Goal: Task Accomplishment & Management: Use online tool/utility

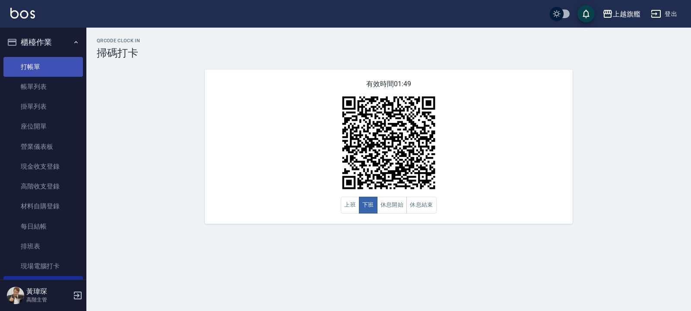
click at [49, 67] on link "打帳單" at bounding box center [42, 67] width 79 height 20
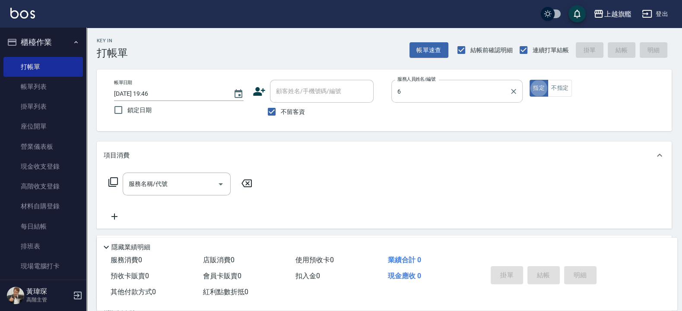
type input "[PERSON_NAME]-6"
type button "true"
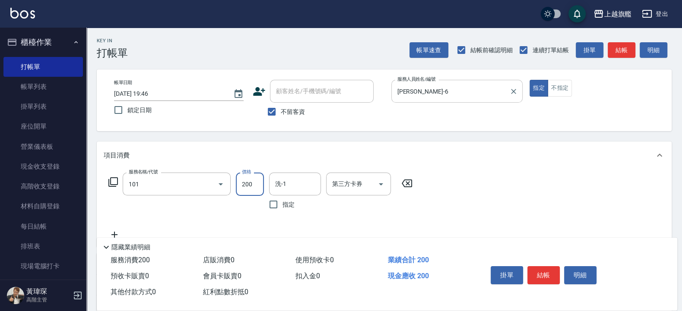
type input "一般洗(101)"
type input "650"
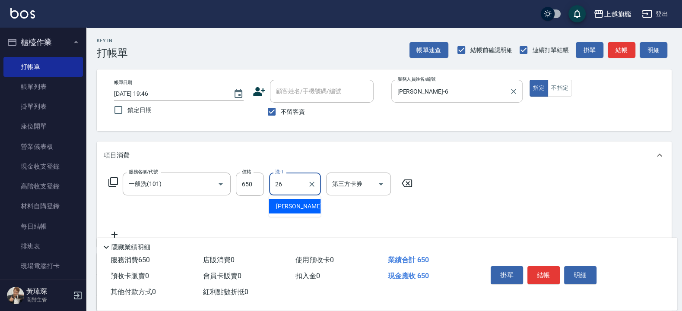
type input "[PERSON_NAME]-26"
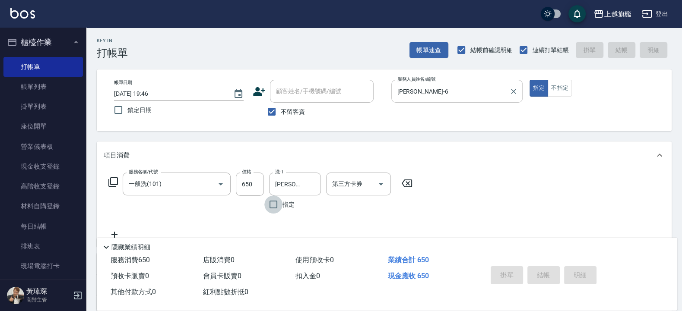
type input "[DATE] 19:47"
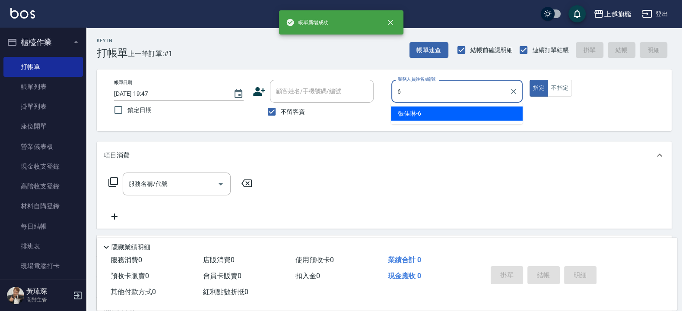
type input "[PERSON_NAME]-6"
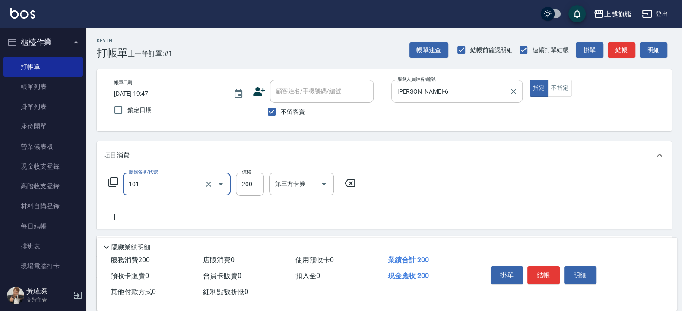
type input "一般洗(101)"
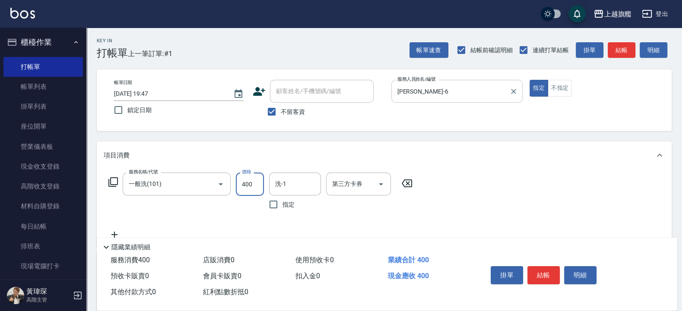
type input "400"
type input "[PERSON_NAME]-38"
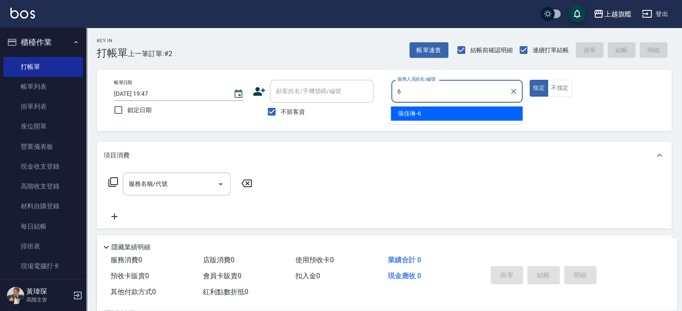
type input "[PERSON_NAME]-6"
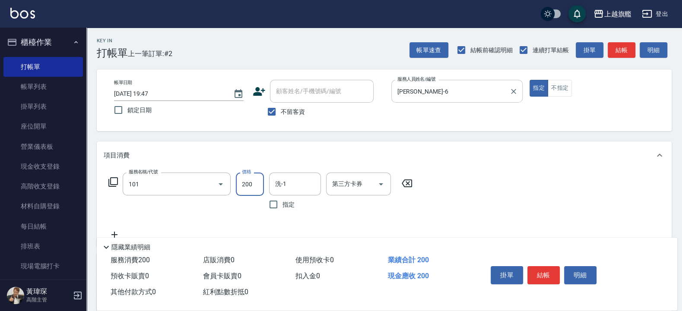
type input "一般洗(101)"
type input "400"
type input "[PERSON_NAME]-38"
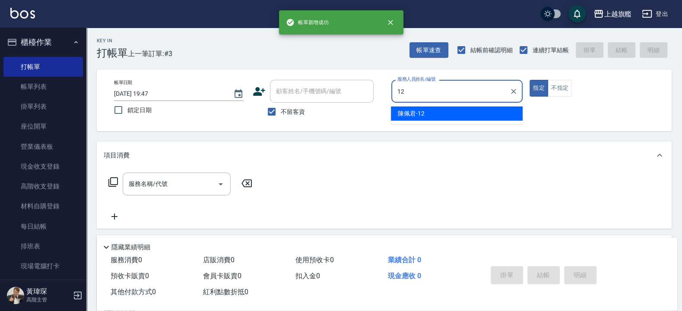
type input "[PERSON_NAME]-12"
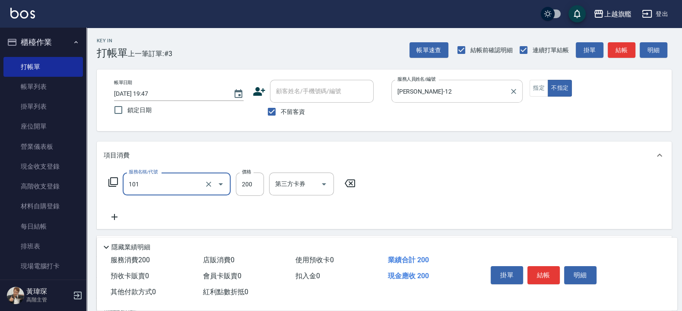
type input "一般洗(101)"
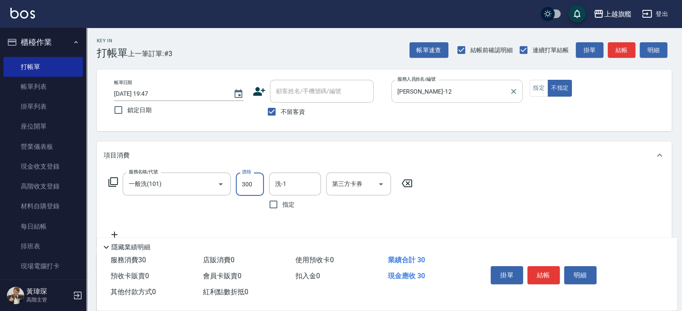
type input "300"
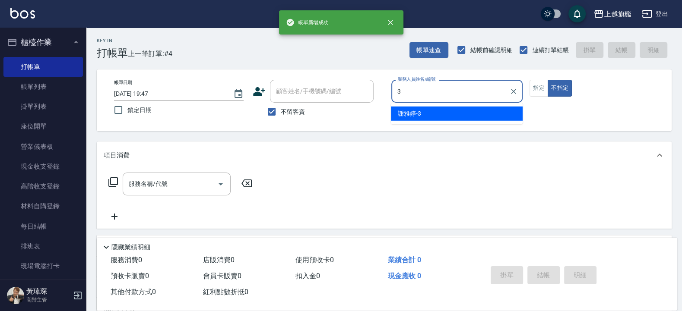
type input "[PERSON_NAME]-3"
type button "false"
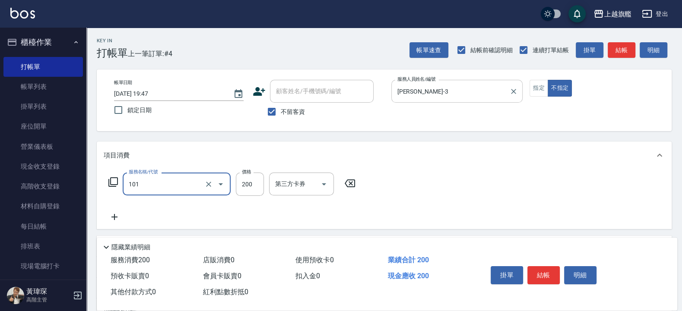
type input "一般洗(101)"
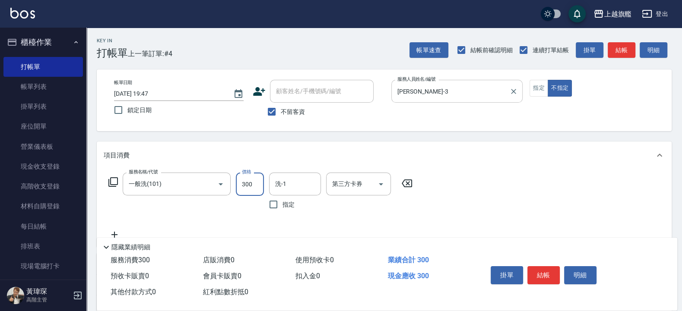
type input "300"
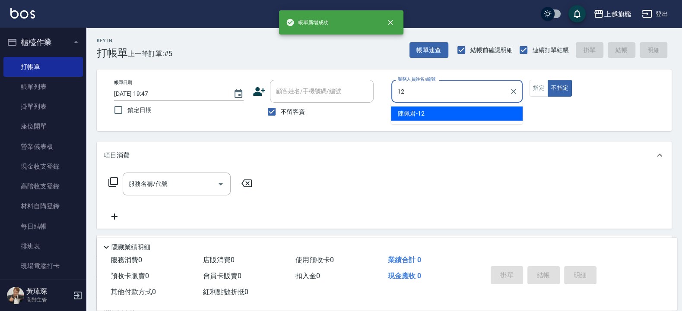
type input "[PERSON_NAME]-12"
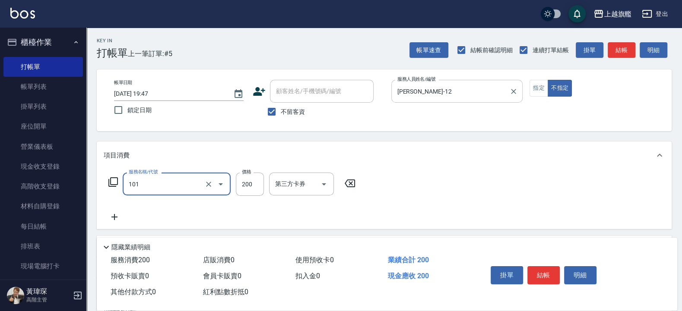
type input "一般洗(101)"
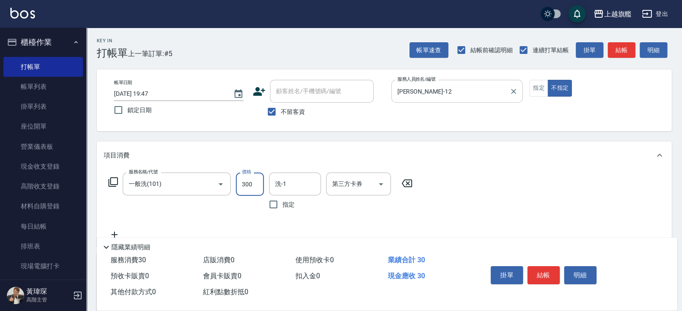
type input "300"
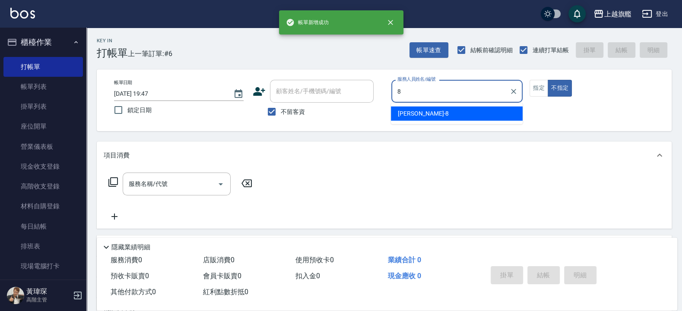
type input "[PERSON_NAME]-8"
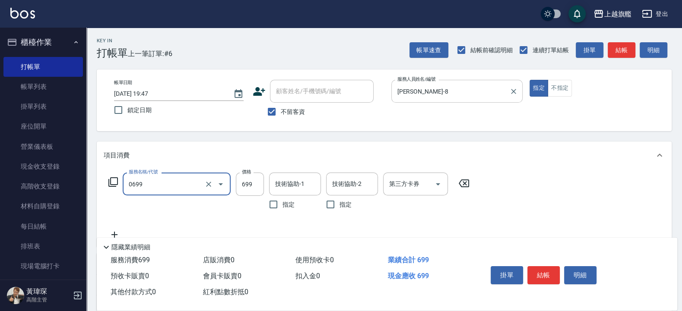
type input "精油SPA(0699)"
type input "1999"
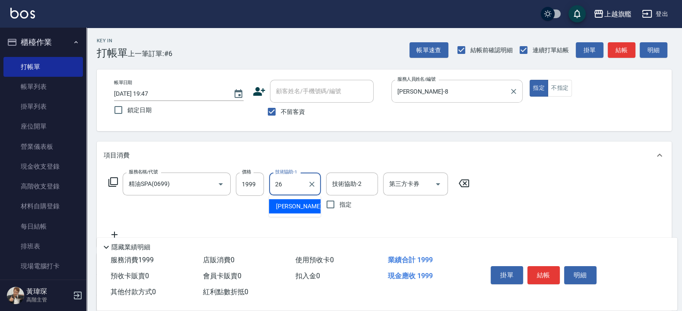
type input "[PERSON_NAME]-26"
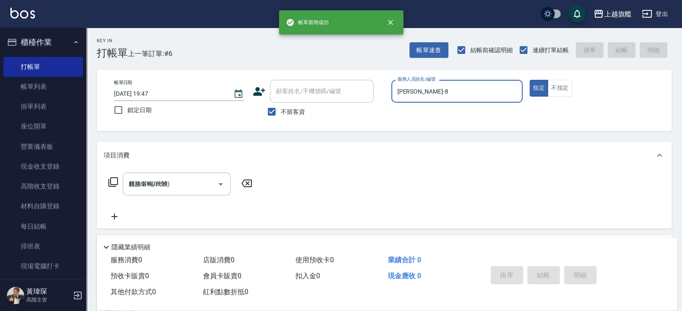
type input "[DATE] 19:48"
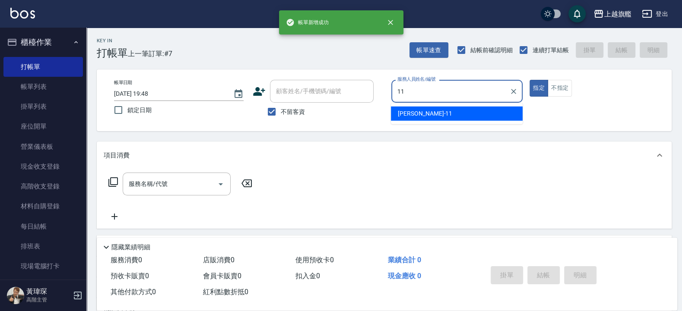
type input "[PERSON_NAME]-11"
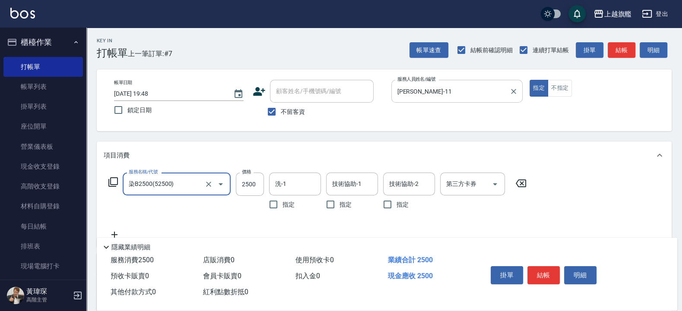
type input "染B2500(52500)"
type input "2499"
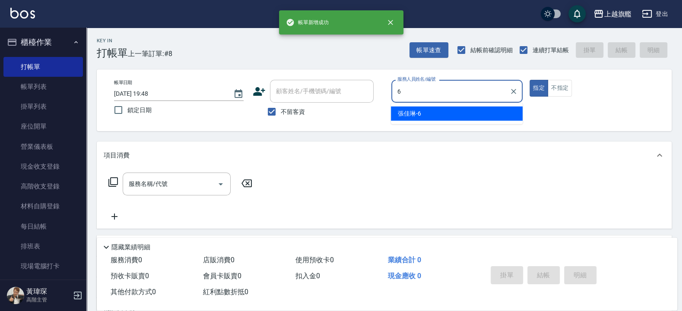
type input "[PERSON_NAME]-6"
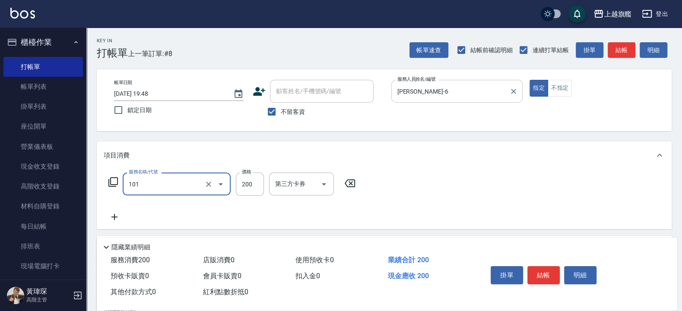
type input "一般洗(101)"
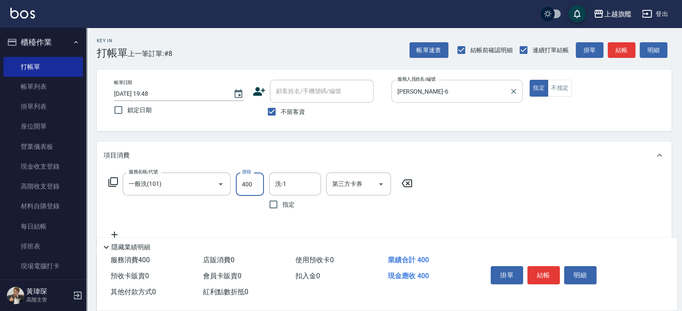
type input "400"
type input "[PERSON_NAME]-38"
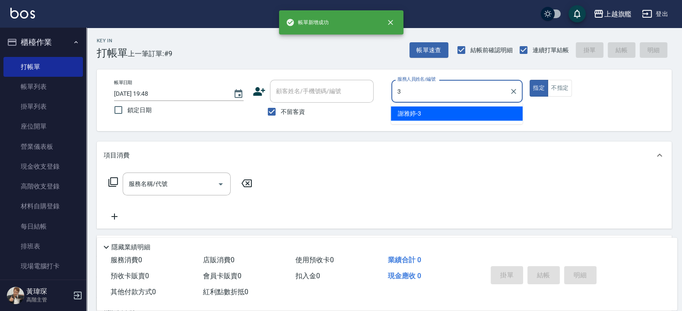
type input "[PERSON_NAME]-3"
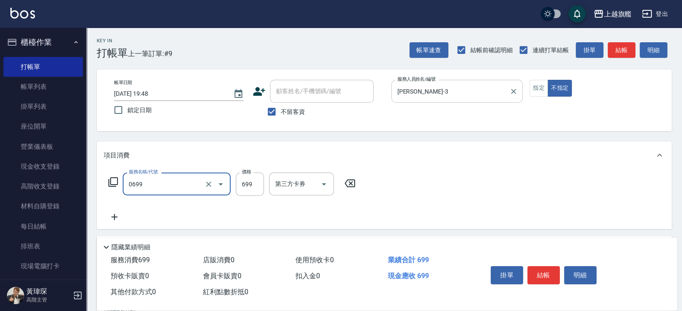
type input "精油SPA(0699)"
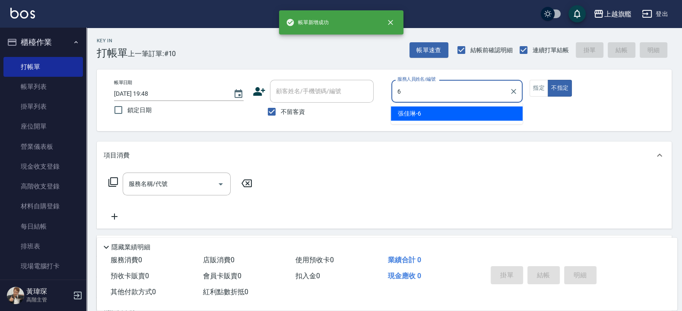
type input "[PERSON_NAME]-6"
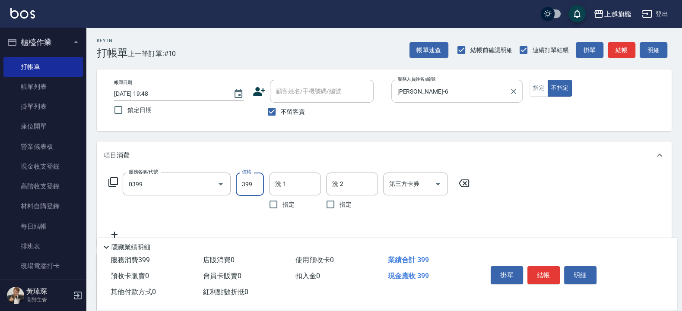
type input "海鹽SPA(0399)"
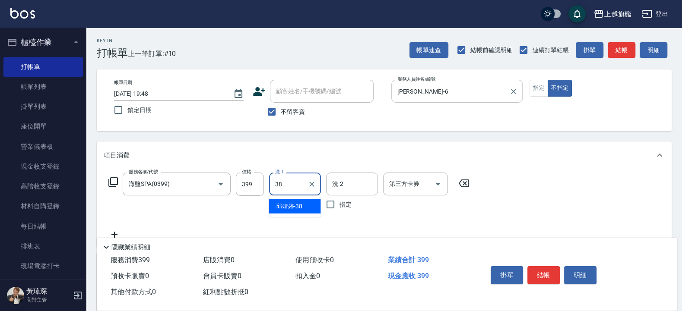
type input "[PERSON_NAME]-38"
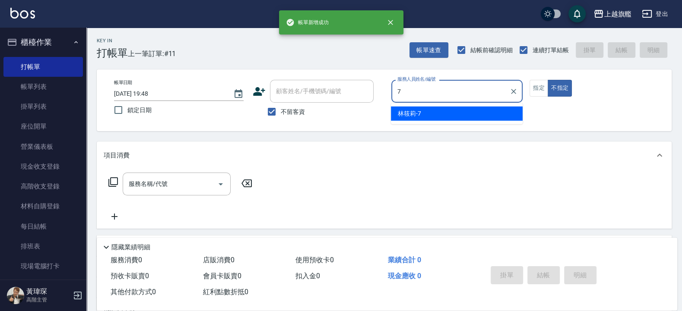
type input "[PERSON_NAME]-7"
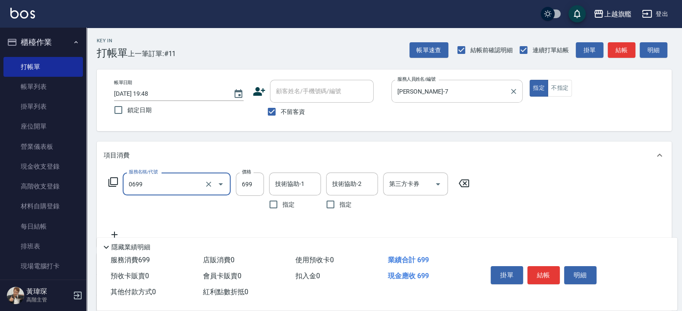
type input "精油SPA(0699)"
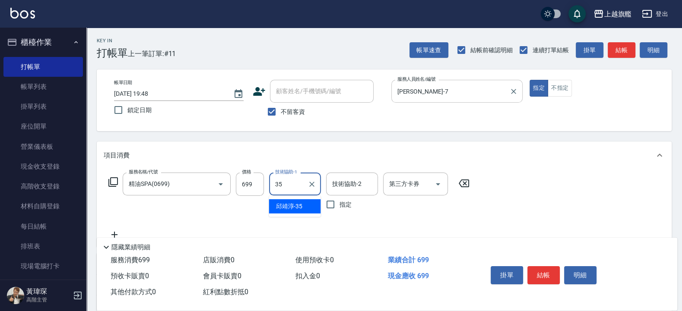
type input "[PERSON_NAME]-35"
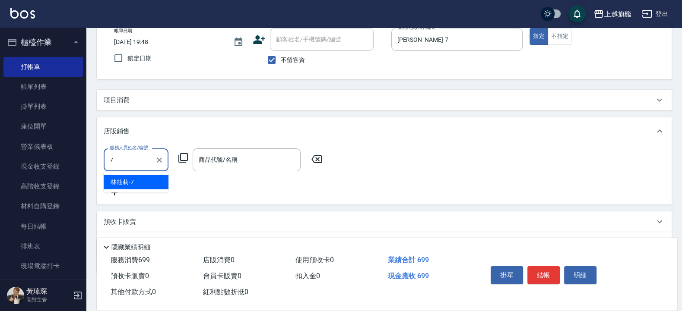
type input "[PERSON_NAME]-7"
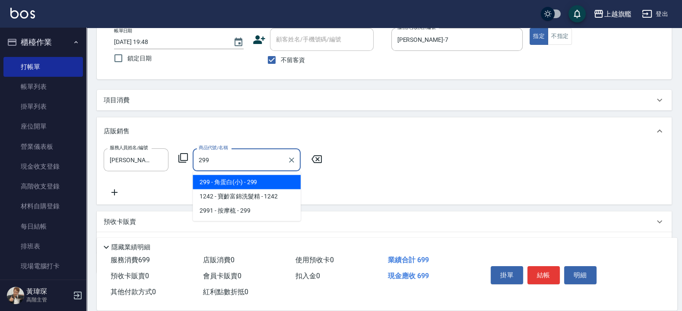
type input "角蛋白(小)"
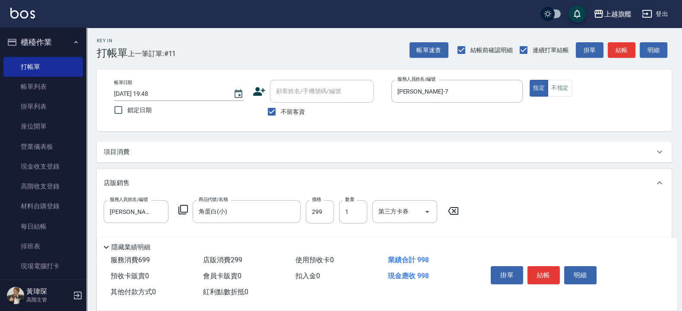
click at [120, 148] on p "項目消費" at bounding box center [117, 152] width 26 height 9
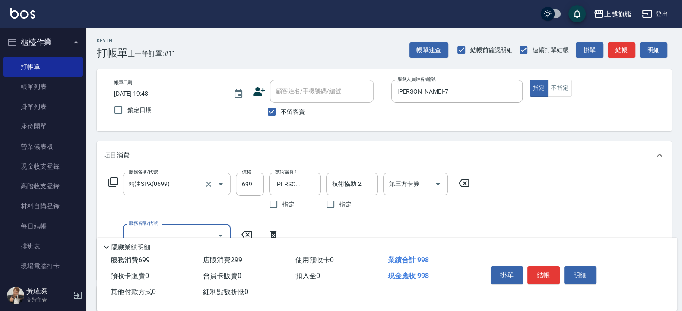
scroll to position [52, 0]
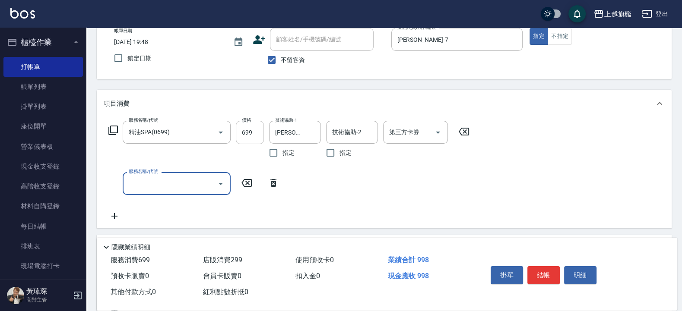
click at [250, 134] on input "699" at bounding box center [250, 132] width 28 height 23
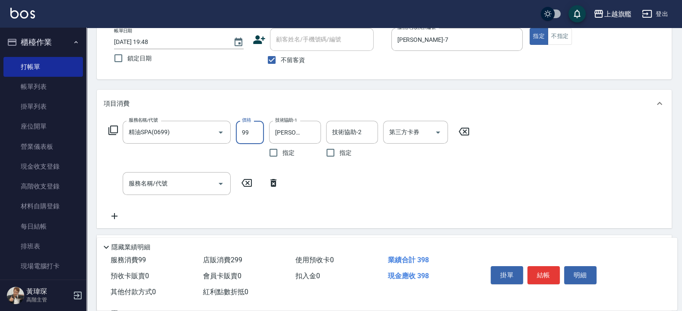
type input "899"
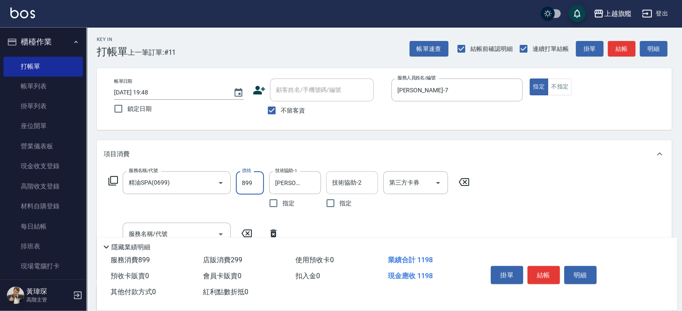
scroll to position [155, 0]
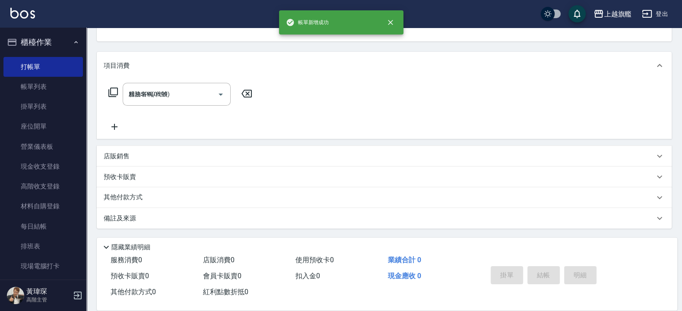
type input "[DATE] 19:49"
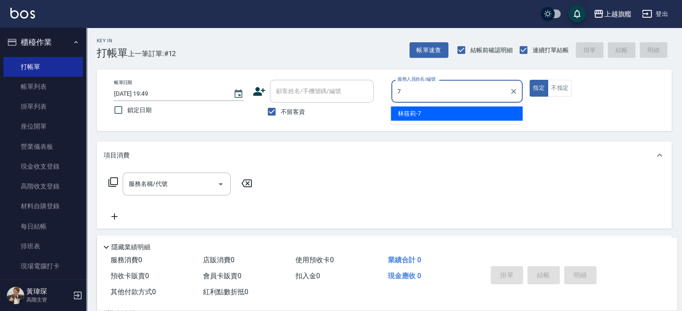
type input "[PERSON_NAME]-7"
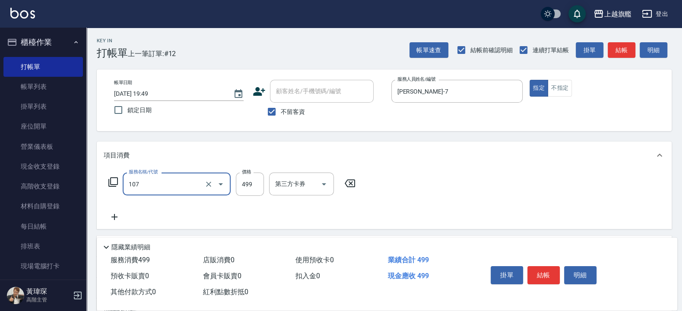
type input "舒活499(107)"
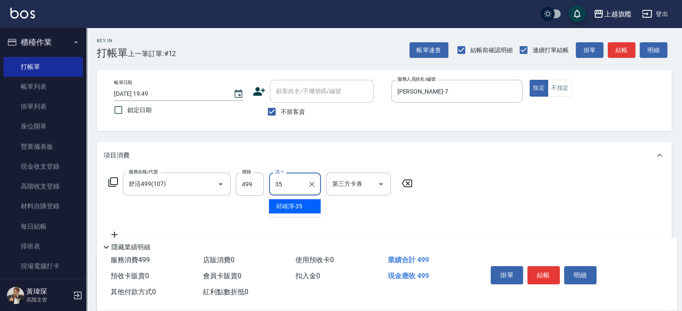
type input "[PERSON_NAME]-35"
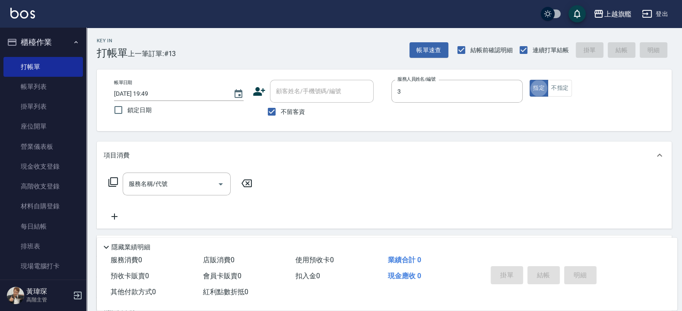
type input "[PERSON_NAME]-3"
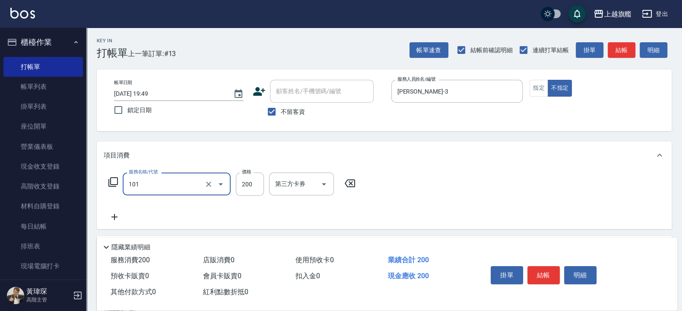
type input "一般洗(101)"
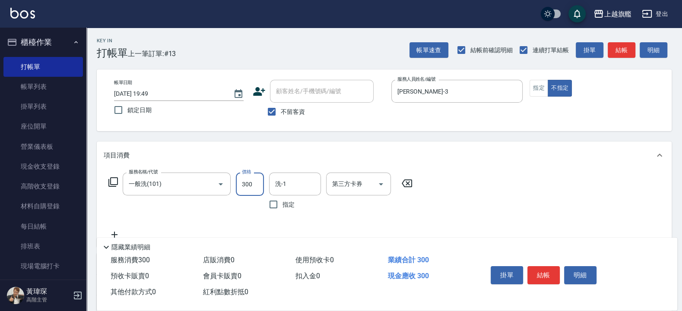
type input "300"
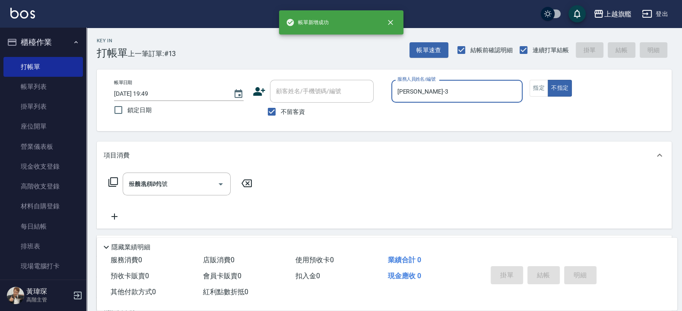
type input "[DATE] 19:51"
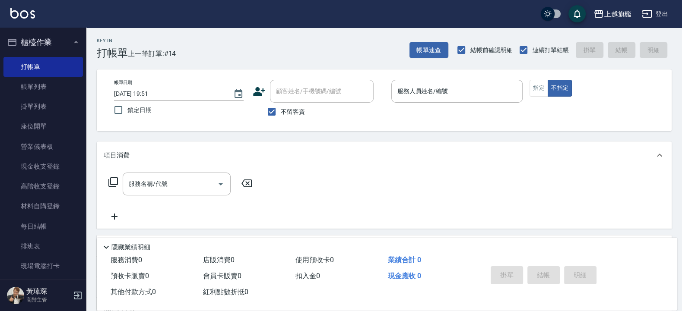
click at [289, 117] on label "不留客資" at bounding box center [284, 112] width 42 height 18
click at [281, 117] on input "不留客資" at bounding box center [272, 112] width 18 height 18
checkbox input "false"
click at [280, 97] on input "顧客姓名/手機號碼/編號" at bounding box center [315, 91] width 83 height 15
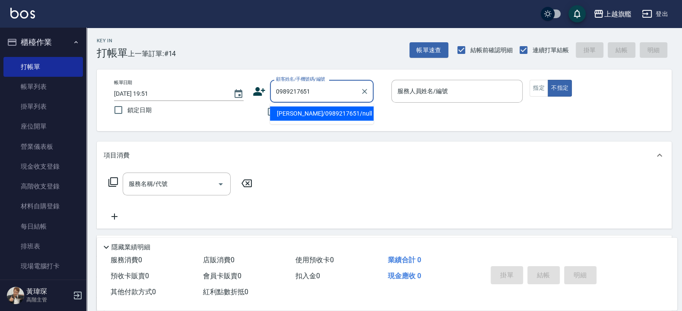
type input "[PERSON_NAME]/0989217651/null"
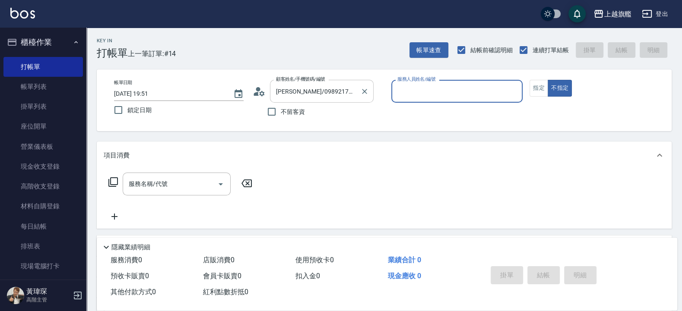
type input "[PERSON_NAME]-3"
click at [548, 80] on button "不指定" at bounding box center [560, 88] width 24 height 17
click at [539, 86] on button "指定" at bounding box center [538, 88] width 19 height 17
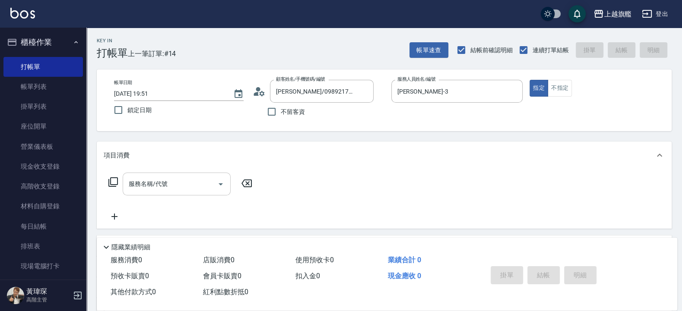
click at [162, 192] on div "服務名稱/代號" at bounding box center [177, 184] width 108 height 23
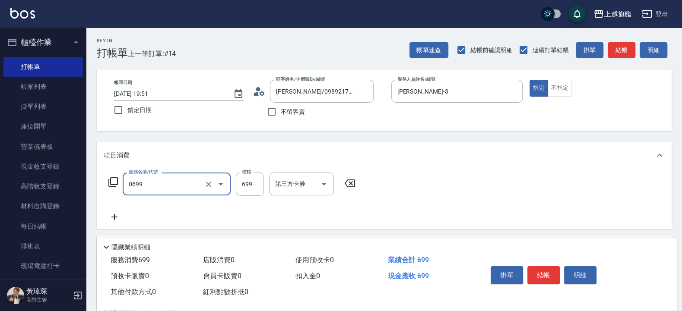
type input "精油SPA(0699)"
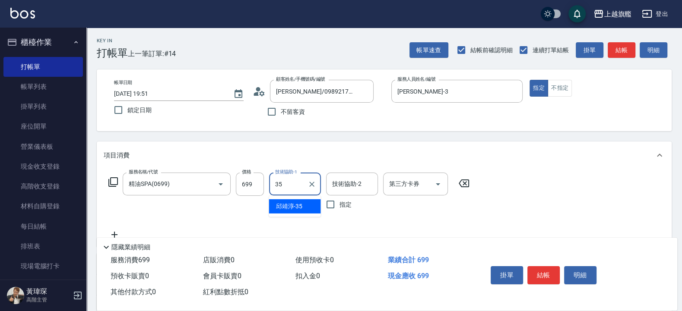
type input "[PERSON_NAME]-35"
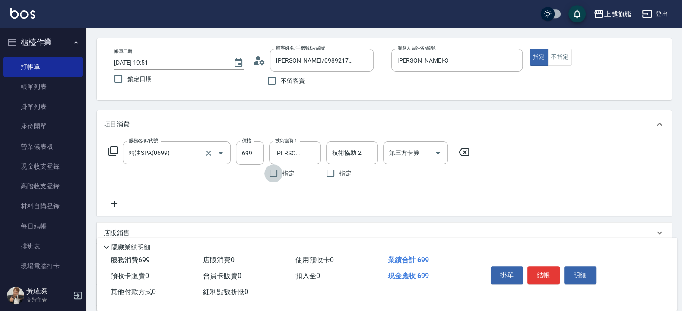
scroll to position [52, 0]
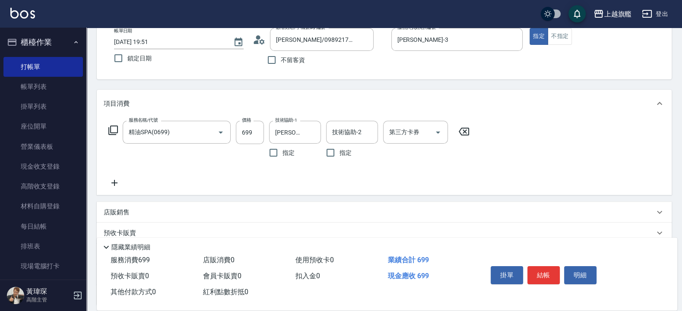
click at [110, 184] on icon at bounding box center [115, 183] width 22 height 10
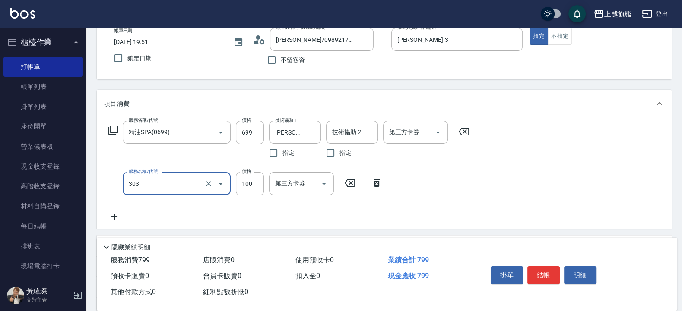
type input "剪髮100(303)"
type input "50"
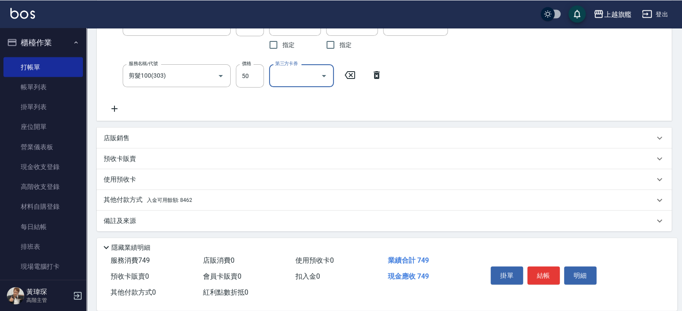
scroll to position [162, 0]
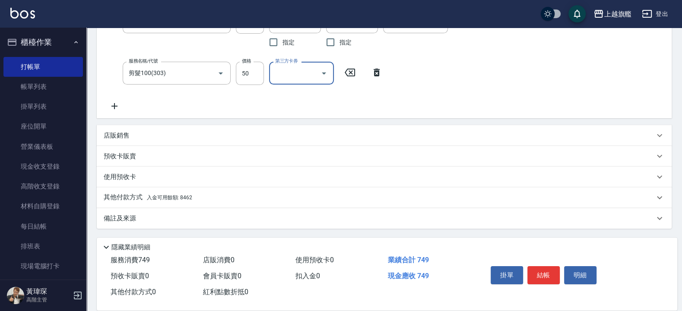
click at [183, 195] on span "入金可用餘額: 8462" at bounding box center [169, 198] width 45 height 6
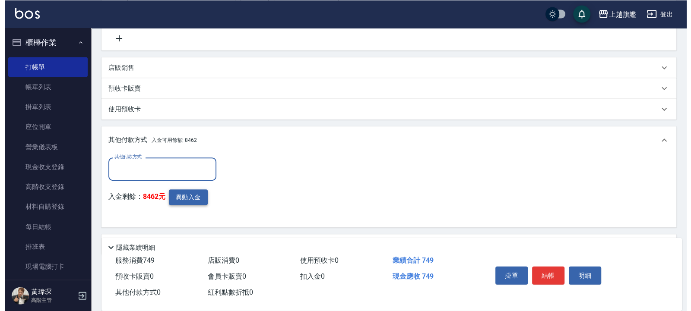
scroll to position [251, 0]
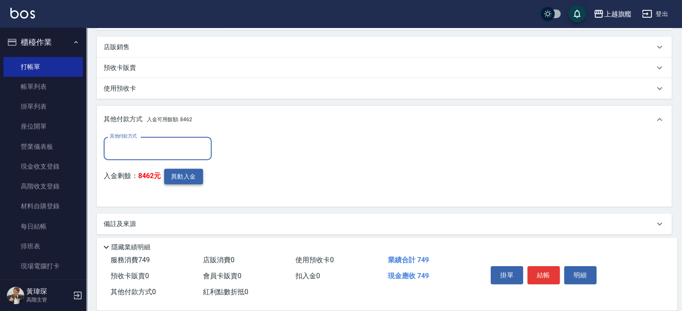
click at [195, 175] on button "異動入金" at bounding box center [183, 177] width 39 height 16
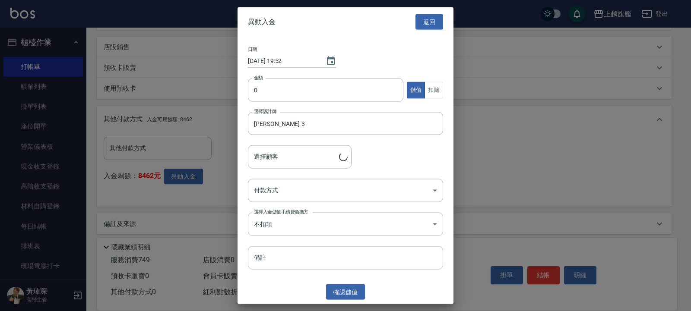
type input "[PERSON_NAME]/0989217651"
click at [263, 91] on input "0" at bounding box center [325, 90] width 155 height 23
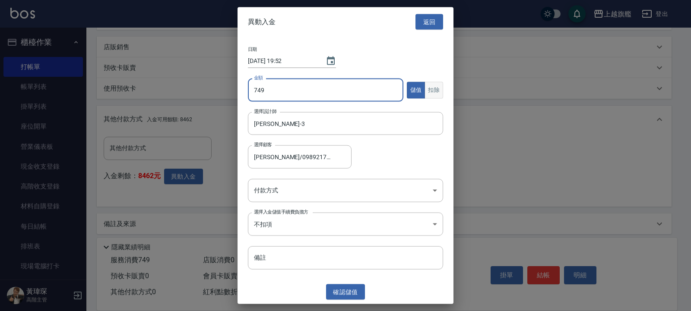
type input "749"
click at [435, 88] on button "扣除" at bounding box center [434, 90] width 19 height 17
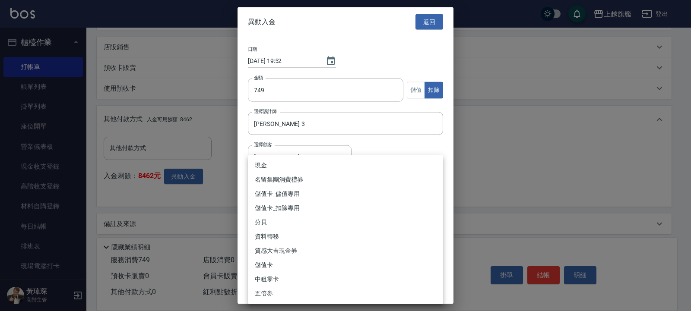
click at [291, 192] on body "上越旗艦 登出 櫃檯作業 打帳單 帳單列表 掛單列表 座位開單 營業儀表板 現金收支登錄 高階收支登錄 材料自購登錄 每日結帳 排班表 現場電腦打卡 掃碼打卡…" at bounding box center [345, 33] width 691 height 568
click at [294, 213] on li "儲值卡_扣除專用" at bounding box center [345, 208] width 195 height 14
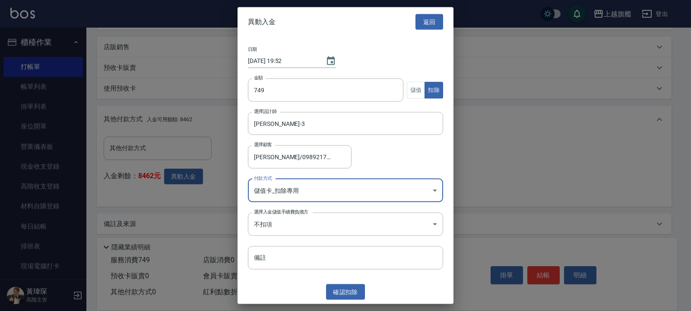
type input "儲值卡_扣除專用"
click at [358, 292] on button "確認 扣除" at bounding box center [345, 292] width 39 height 16
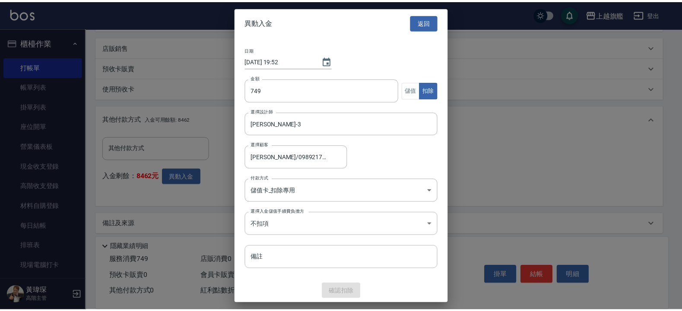
scroll to position [216, 0]
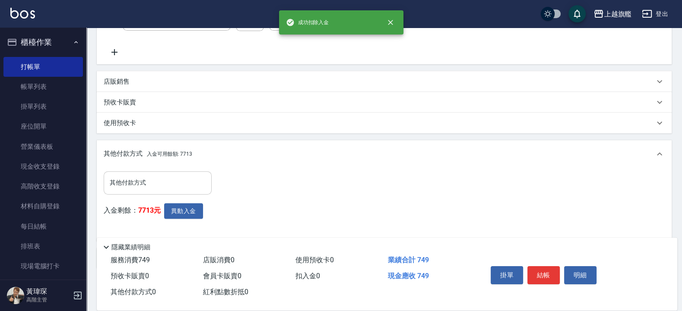
click at [166, 181] on input "其他付款方式" at bounding box center [158, 182] width 100 height 15
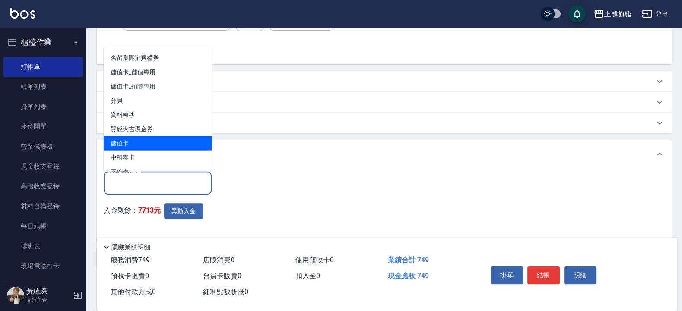
click at [145, 143] on span "儲值卡" at bounding box center [158, 143] width 108 height 14
type input "儲值卡"
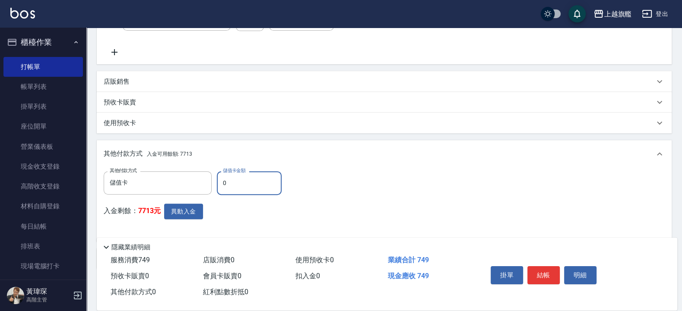
drag, startPoint x: 238, startPoint y: 181, endPoint x: 198, endPoint y: 176, distance: 39.6
click at [217, 176] on input "0" at bounding box center [249, 182] width 65 height 23
type input "749"
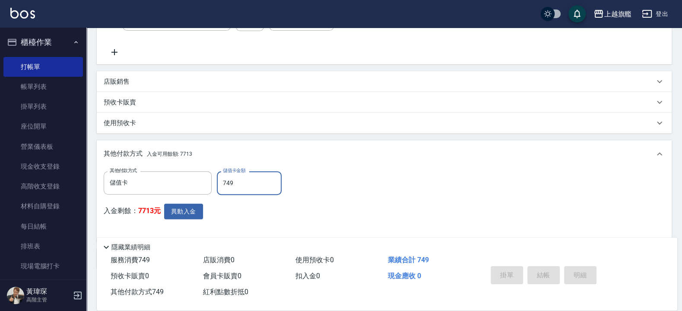
type input "[DATE] 19:53"
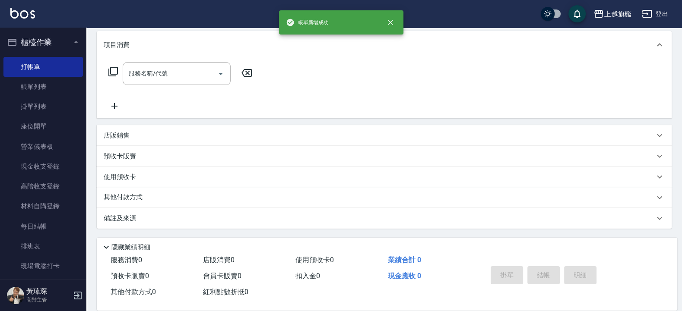
scroll to position [0, 0]
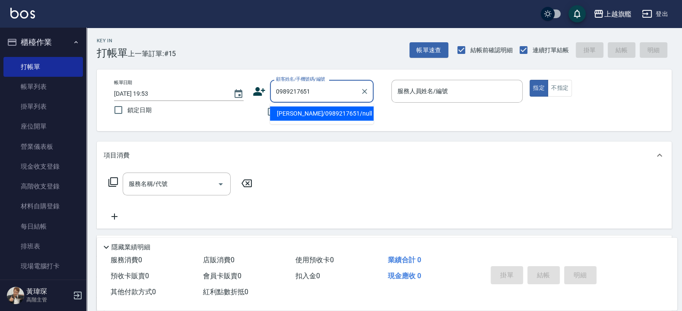
type input "[PERSON_NAME]/0989217651/null"
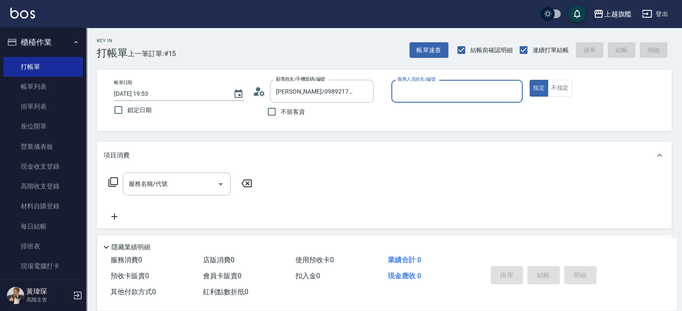
type input "[PERSON_NAME]-3"
click at [529, 80] on button "指定" at bounding box center [538, 88] width 19 height 17
click at [174, 185] on input "服務名稱/代號" at bounding box center [170, 184] width 87 height 15
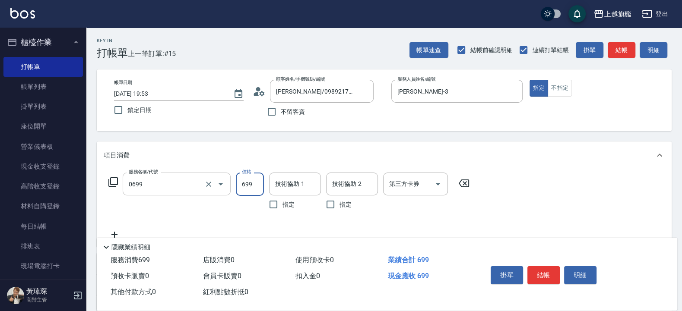
type input "精油SPA(0699)"
type input "1199"
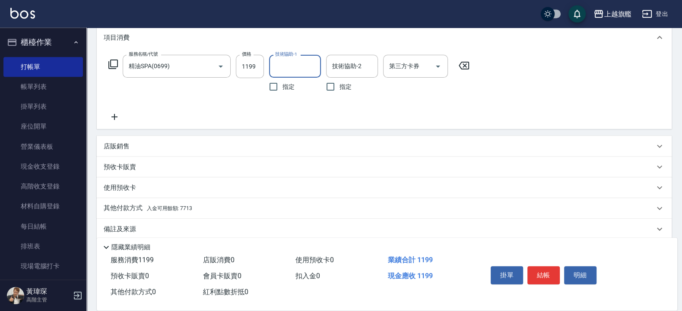
scroll to position [128, 0]
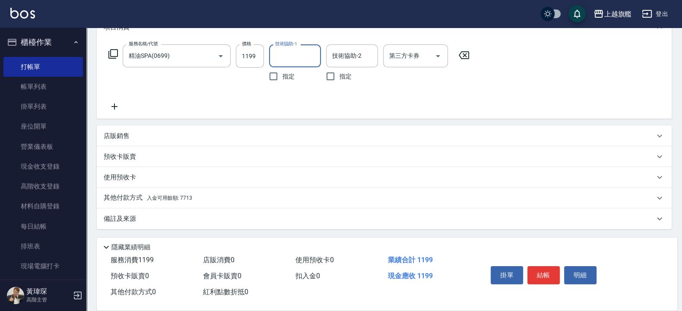
click at [196, 199] on div "其他付款方式 入金可用餘額: 7713" at bounding box center [379, 198] width 551 height 10
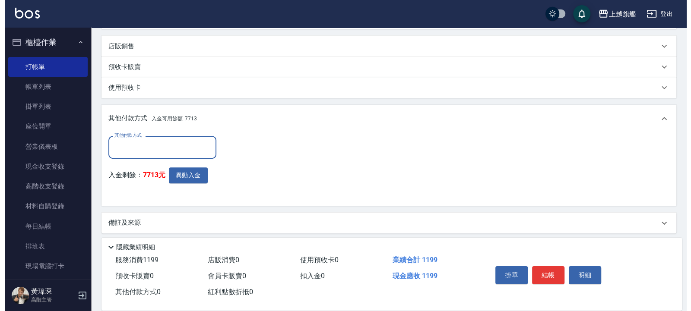
scroll to position [222, 0]
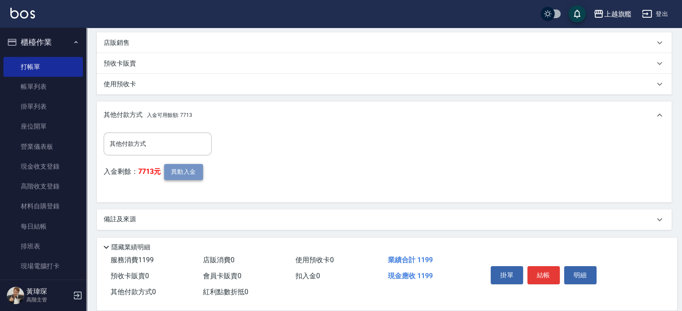
click at [185, 172] on button "異動入金" at bounding box center [183, 172] width 39 height 16
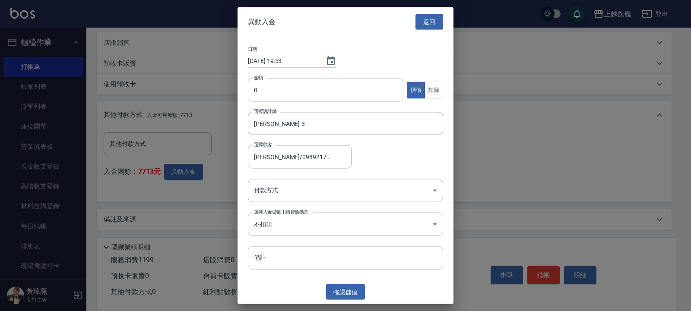
click at [265, 84] on input "0" at bounding box center [325, 90] width 155 height 23
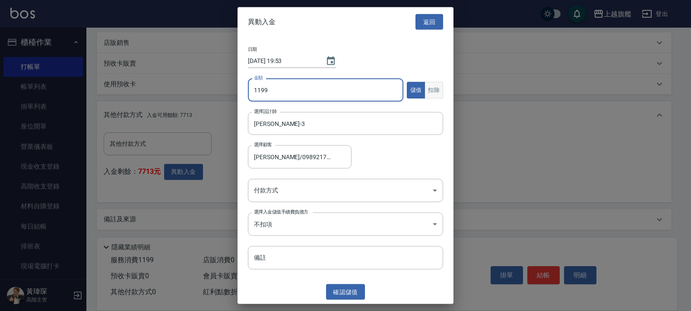
type input "1199"
click at [431, 95] on button "扣除" at bounding box center [434, 90] width 19 height 17
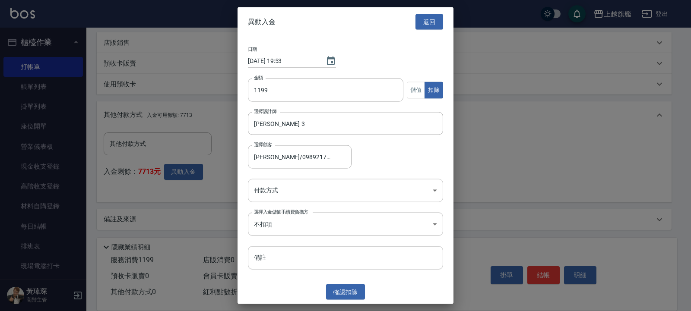
click at [276, 183] on body "上越旗艦 登出 櫃檯作業 打帳單 帳單列表 掛單列表 座位開單 營業儀表板 現金收支登錄 高階收支登錄 材料自購登錄 每日結帳 排班表 現場電腦打卡 掃碼打卡…" at bounding box center [345, 45] width 691 height 534
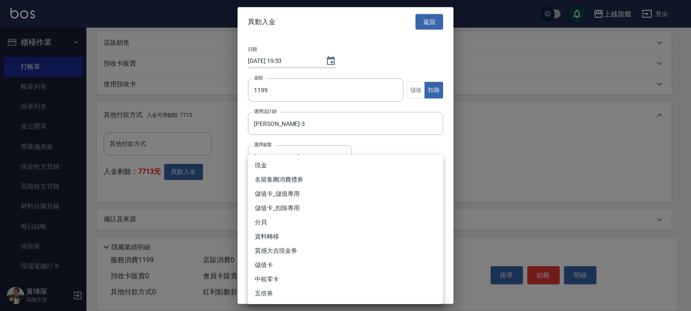
click at [281, 209] on li "儲值卡_扣除專用" at bounding box center [345, 208] width 195 height 14
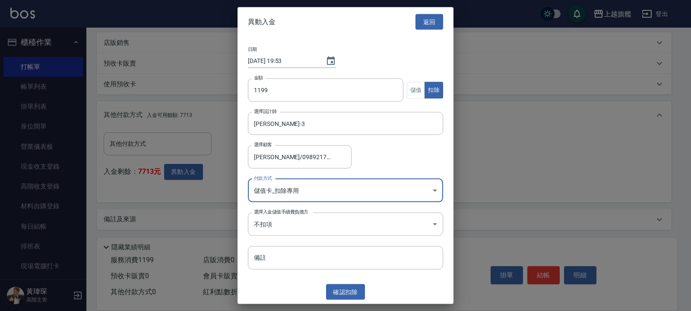
type input "儲值卡_扣除專用"
click at [345, 291] on button "確認 扣除" at bounding box center [345, 292] width 39 height 16
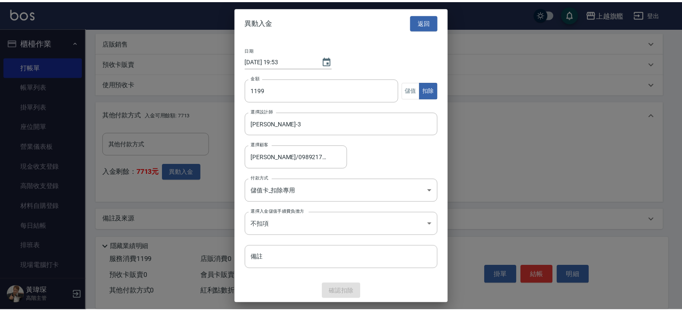
scroll to position [183, 0]
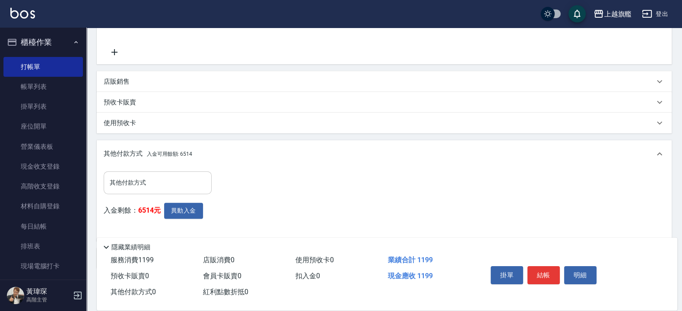
click at [132, 177] on input "其他付款方式" at bounding box center [158, 182] width 100 height 15
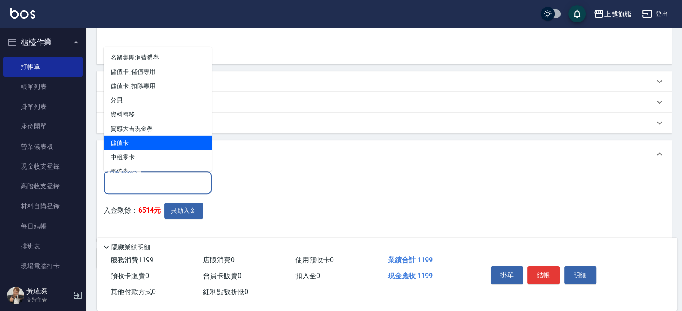
click at [133, 141] on span "儲值卡" at bounding box center [158, 143] width 108 height 14
type input "儲值卡"
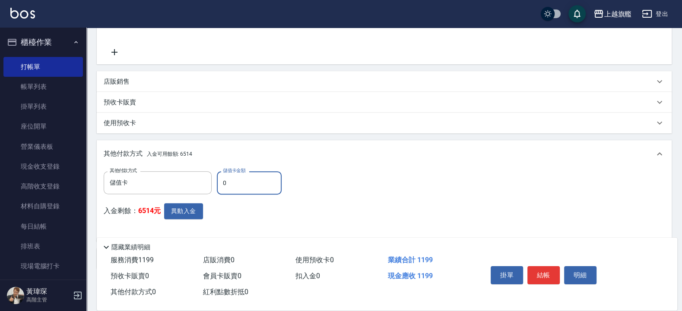
click at [232, 185] on input "0" at bounding box center [249, 182] width 65 height 23
drag, startPoint x: 232, startPoint y: 185, endPoint x: 218, endPoint y: 185, distance: 14.7
click at [218, 185] on input "0" at bounding box center [249, 182] width 65 height 23
type input "1199"
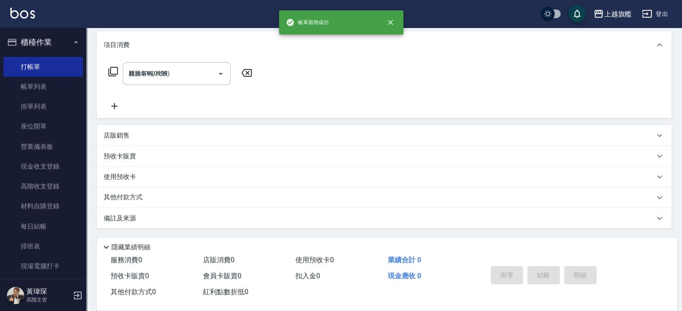
type input "[DATE] 19:54"
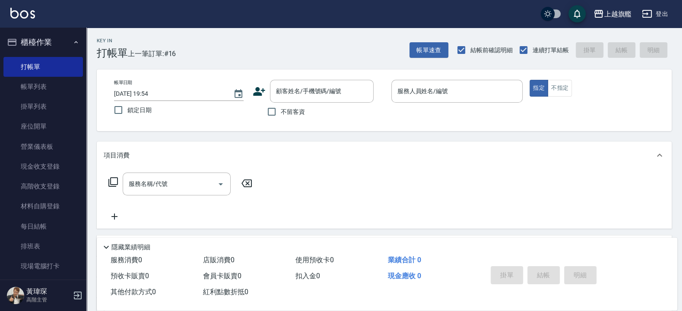
click at [282, 117] on label "不留客資" at bounding box center [284, 112] width 42 height 18
click at [274, 114] on input "不留客資" at bounding box center [272, 112] width 18 height 18
checkbox input "true"
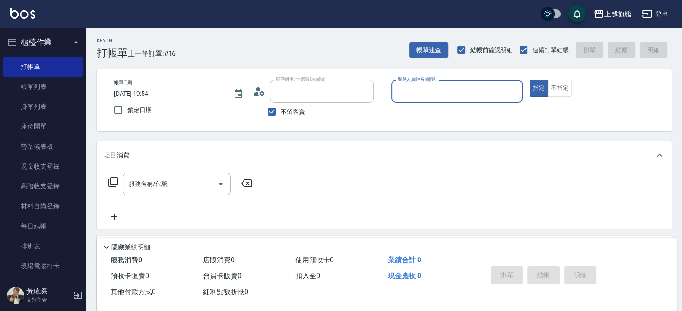
type input "[PERSON_NAME]/0975692319/"
type input "[PERSON_NAME]-3"
click at [529, 80] on button "指定" at bounding box center [538, 88] width 19 height 17
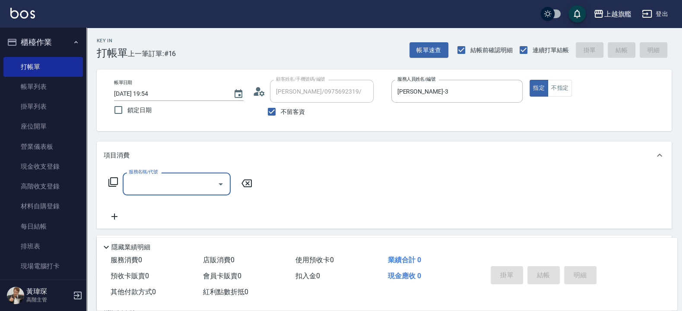
type input "0"
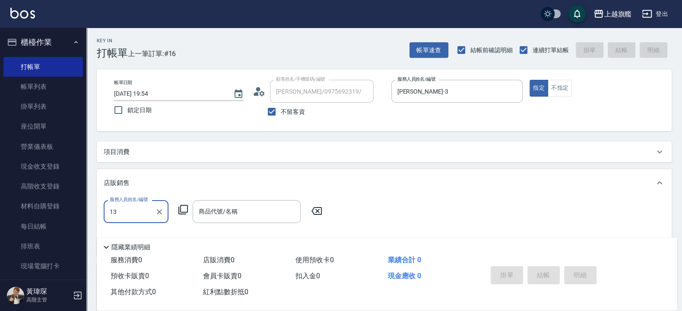
type input "1"
type input "[PERSON_NAME]-3"
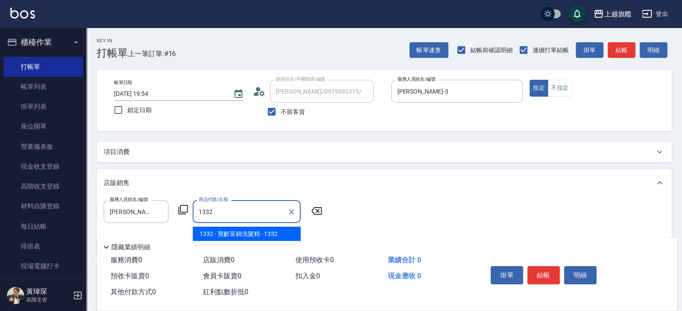
type input "寶齡富錦洗髮精"
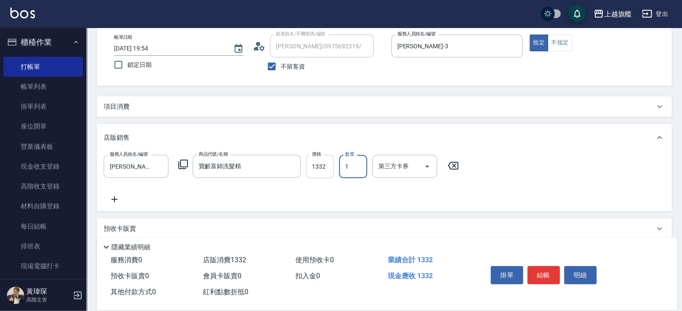
scroll to position [97, 0]
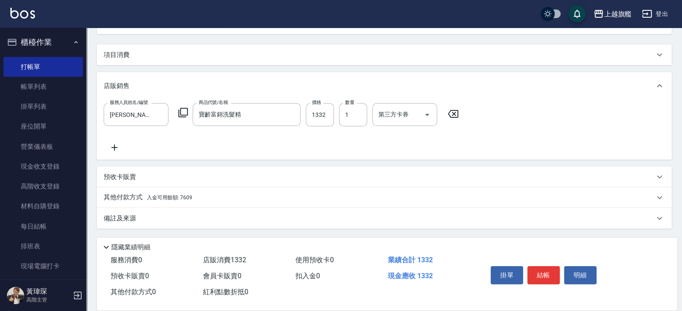
click at [112, 146] on icon at bounding box center [115, 148] width 22 height 10
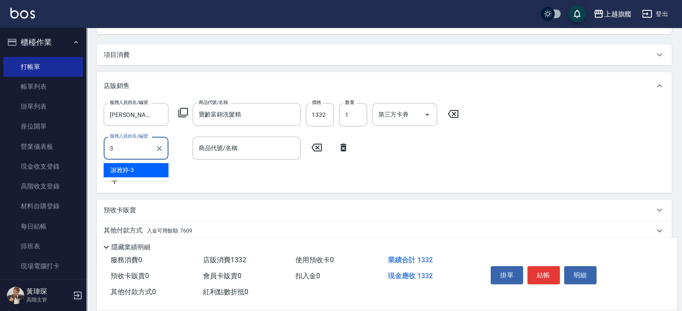
type input "[PERSON_NAME]-3"
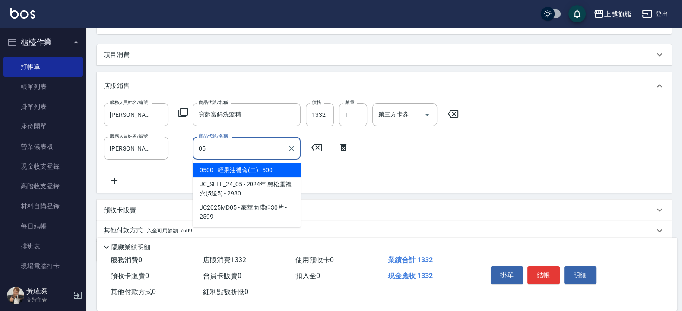
type input "0"
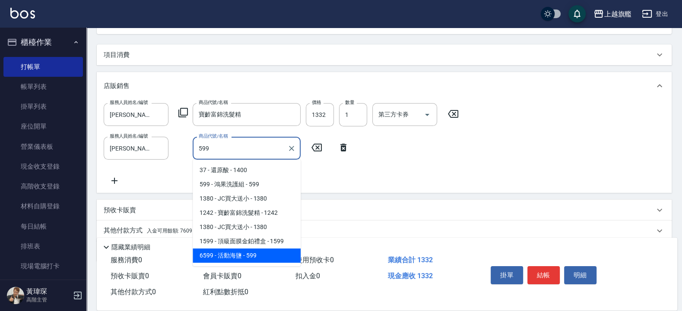
type input "活動海鹽"
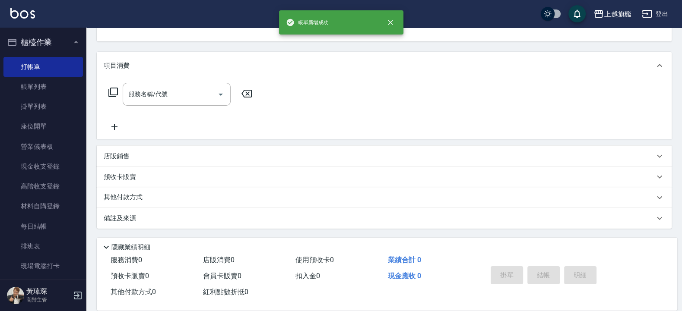
type input "[DATE] 19:55"
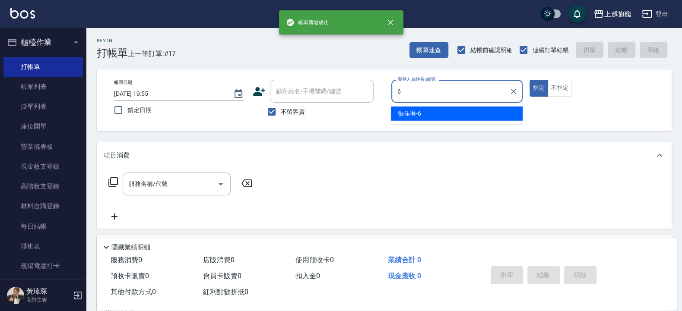
type input "[PERSON_NAME]-6"
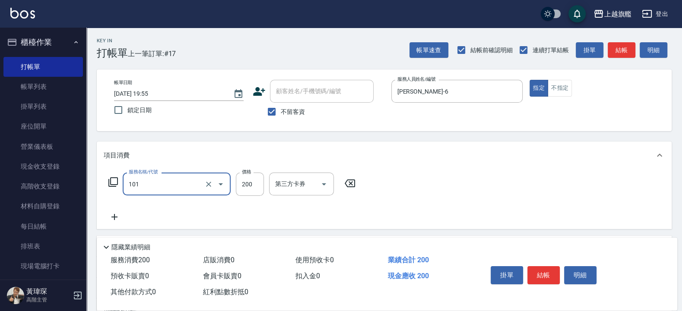
type input "一般洗(101)"
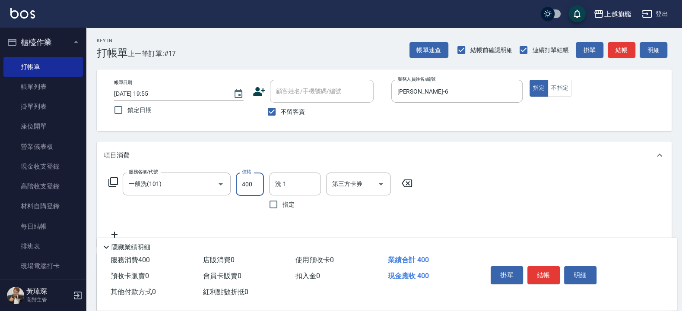
type input "400"
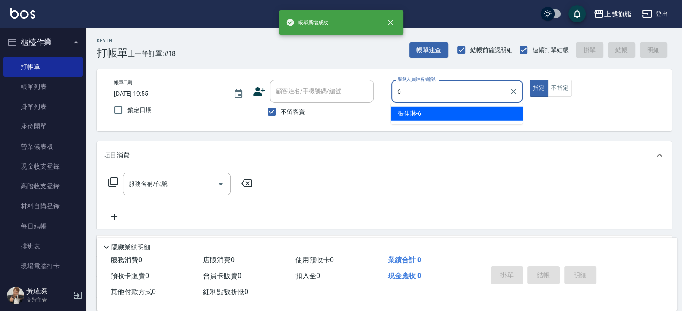
type input "[PERSON_NAME]-6"
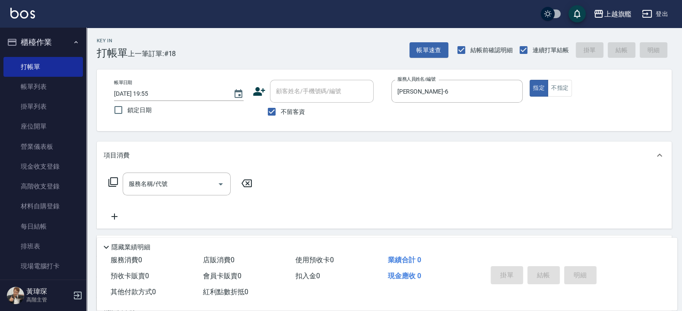
click at [283, 114] on span "不留客資" at bounding box center [293, 112] width 24 height 9
click at [281, 114] on input "不留客資" at bounding box center [272, 112] width 18 height 18
checkbox input "false"
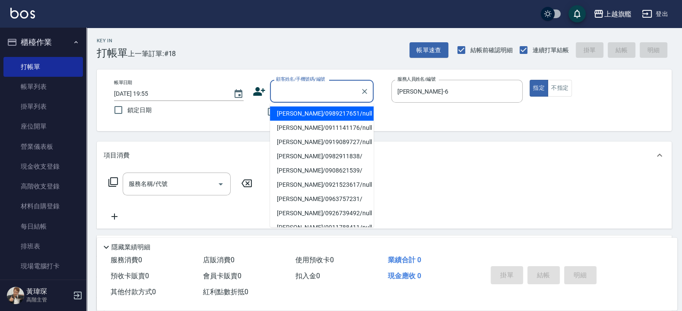
click at [294, 91] on input "顧客姓名/手機號碼/編號" at bounding box center [315, 91] width 83 height 15
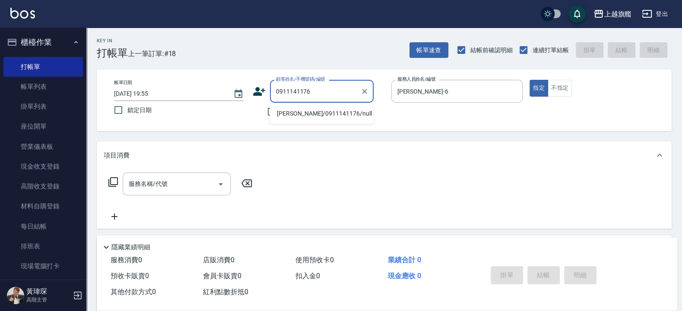
type input "[PERSON_NAME]/0911141176/null"
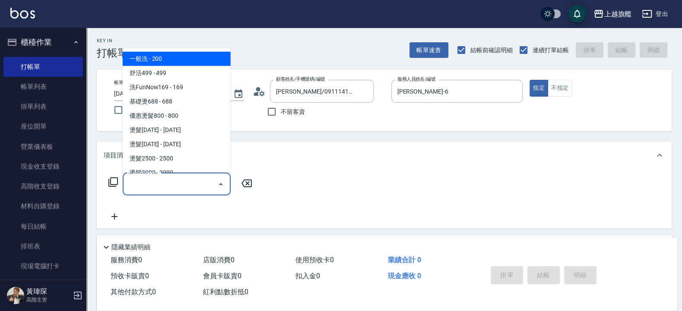
drag, startPoint x: 152, startPoint y: 183, endPoint x: 157, endPoint y: 177, distance: 7.9
click at [153, 183] on input "服務名稱/代號" at bounding box center [170, 184] width 87 height 15
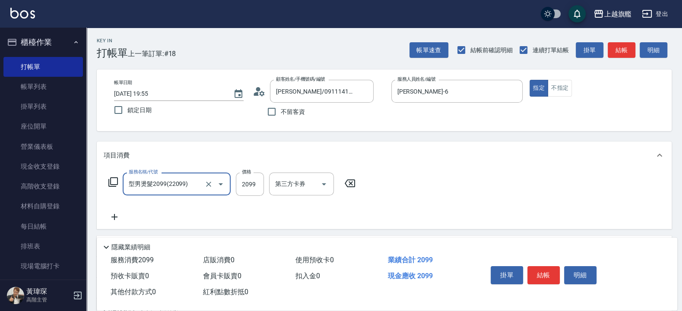
type input "型男燙髮2099(22099)"
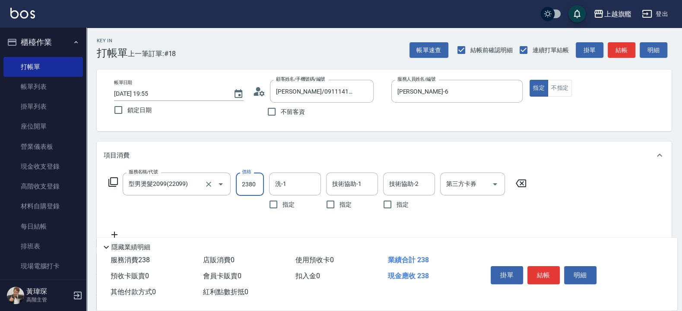
type input "2380"
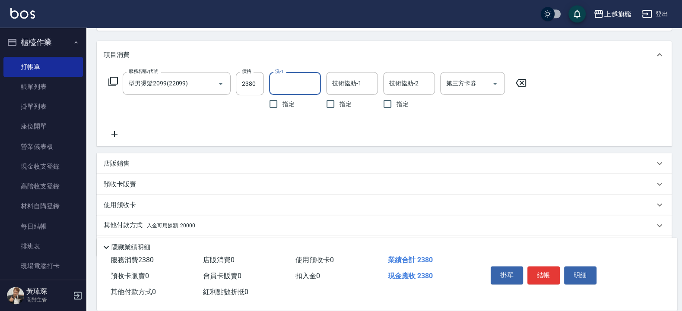
scroll to position [128, 0]
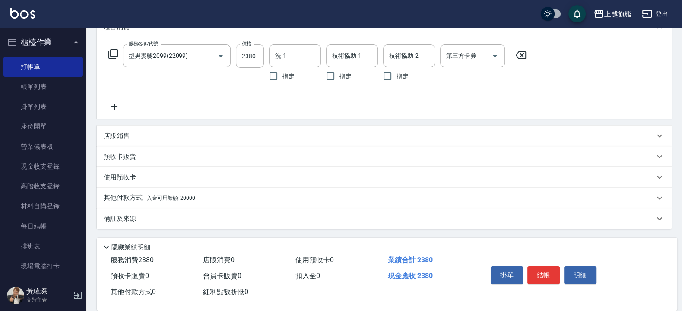
click at [176, 200] on span "入金可用餘額: 20000" at bounding box center [171, 198] width 48 height 6
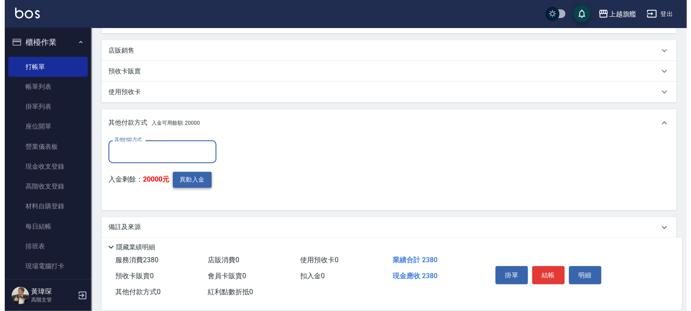
scroll to position [214, 0]
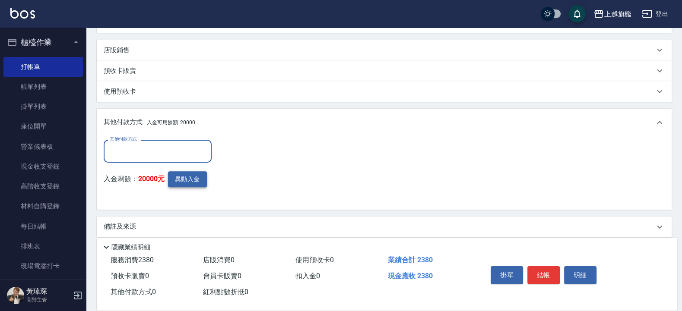
click at [184, 183] on button "異動入金" at bounding box center [187, 179] width 39 height 16
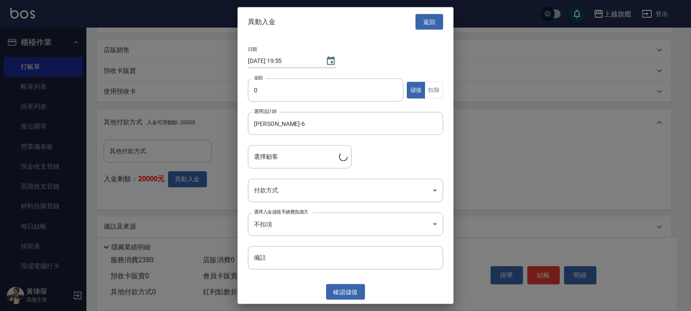
type input "[PERSON_NAME]/0911141176"
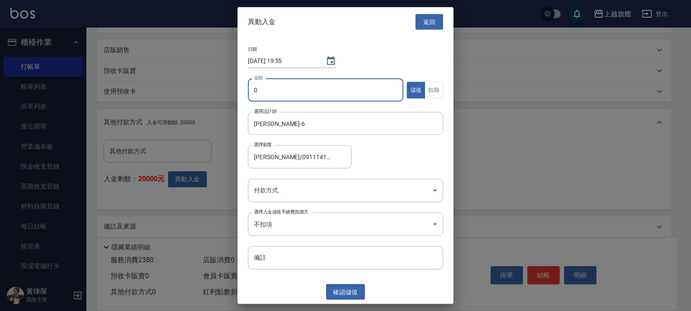
click at [289, 82] on input "0" at bounding box center [325, 90] width 155 height 23
type input "2380"
drag, startPoint x: 436, startPoint y: 88, endPoint x: 410, endPoint y: 101, distance: 29.2
click at [435, 88] on button "扣除" at bounding box center [434, 90] width 19 height 17
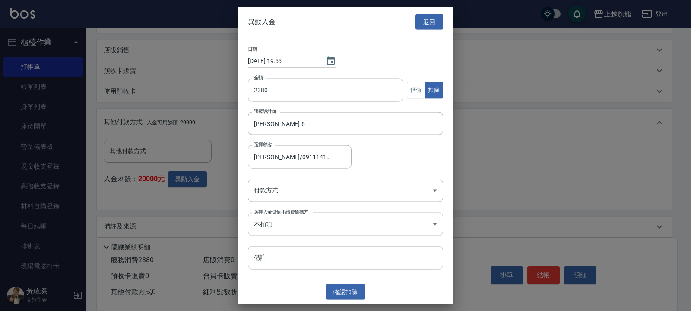
click at [311, 177] on div "日期 [DATE] 19:55 金額 2380 金額 儲值 扣除 選擇設計師 [PERSON_NAME]-6 選擇設計師 選擇顧客 [PERSON_NAME]…" at bounding box center [346, 159] width 216 height 244
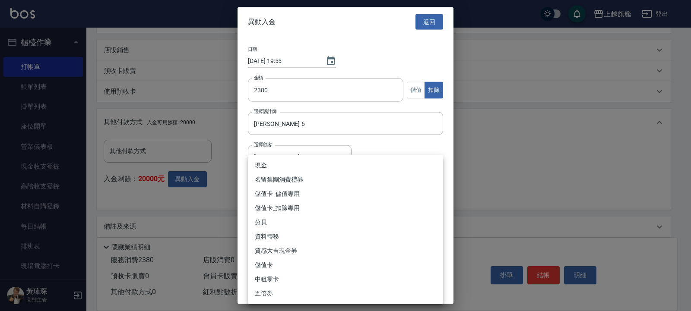
click at [301, 190] on body "上越旗艦 登出 櫃檯作業 打帳單 帳單列表 掛單列表 座位開單 營業儀表板 現金收支登錄 高階收支登錄 材料自購登錄 每日結帳 排班表 現場電腦打卡 掃碼打卡…" at bounding box center [345, 53] width 691 height 534
click at [296, 205] on li "儲值卡_扣除專用" at bounding box center [345, 208] width 195 height 14
type input "儲值卡_扣除專用"
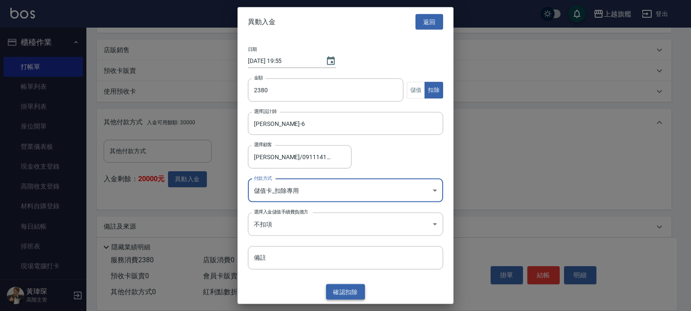
drag, startPoint x: 326, startPoint y: 289, endPoint x: 338, endPoint y: 291, distance: 12.3
click at [333, 291] on div "確認 扣除" at bounding box center [346, 292] width 216 height 16
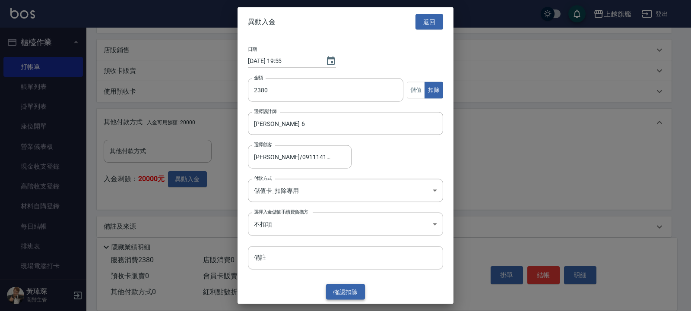
click at [338, 291] on button "確認 扣除" at bounding box center [345, 292] width 39 height 16
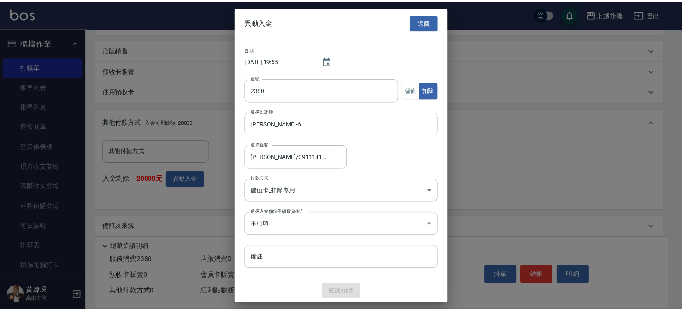
scroll to position [183, 0]
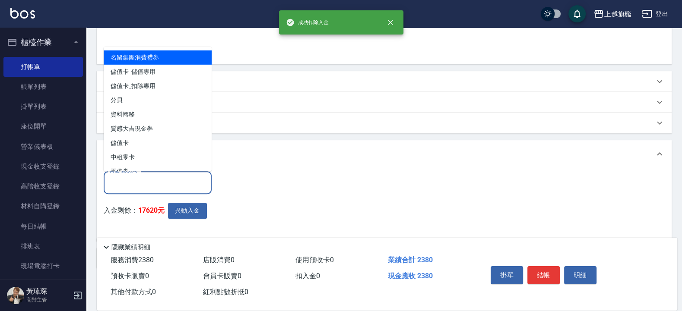
click at [166, 181] on input "其他付款方式" at bounding box center [158, 182] width 100 height 15
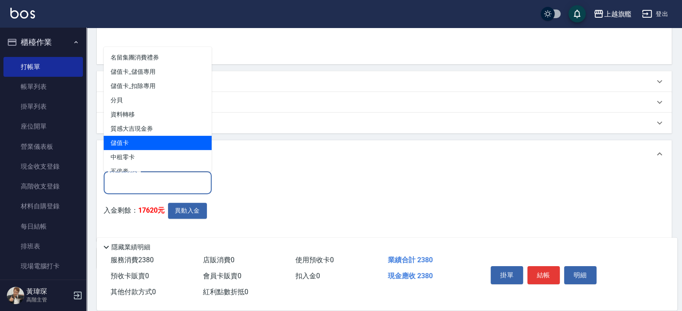
click at [131, 140] on span "儲值卡" at bounding box center [158, 143] width 108 height 14
type input "儲值卡"
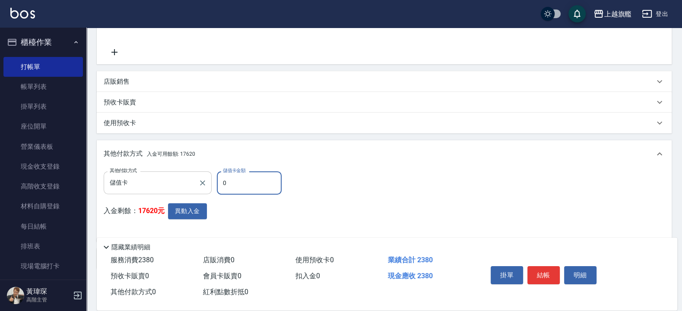
drag, startPoint x: 241, startPoint y: 179, endPoint x: 189, endPoint y: 179, distance: 51.8
click at [217, 180] on input "0" at bounding box center [249, 182] width 65 height 23
type input "2380"
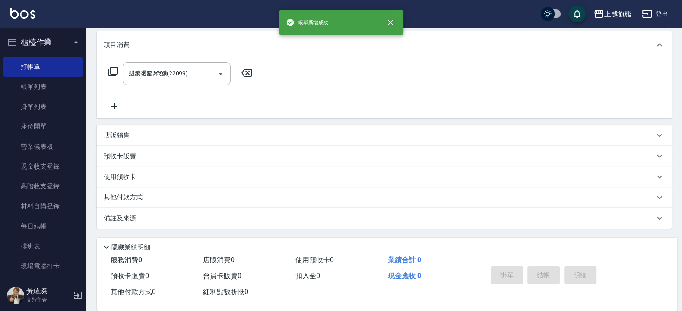
type input "[DATE] 19:56"
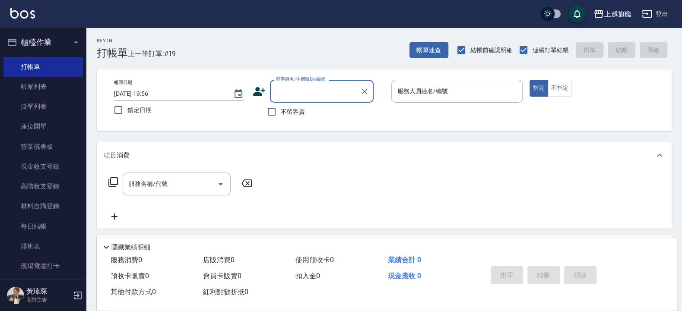
type input "7"
click at [279, 36] on div "Key In 打帳單 上一筆訂單:#19 帳單速查 結帳前確認明細 連續打單結帳 掛單 結帳 明細" at bounding box center [378, 44] width 585 height 32
click at [291, 110] on span "不留客資" at bounding box center [293, 112] width 24 height 9
click at [281, 110] on input "不留客資" at bounding box center [272, 112] width 18 height 18
checkbox input "true"
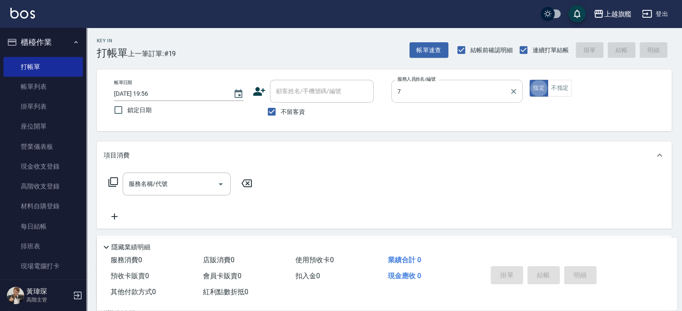
type input "[PERSON_NAME]-7"
click at [285, 104] on label "不留客資" at bounding box center [284, 112] width 42 height 18
click at [281, 104] on input "不留客資" at bounding box center [272, 112] width 18 height 18
checkbox input "false"
click at [291, 90] on input "顧客姓名/手機號碼/編號" at bounding box center [315, 91] width 83 height 15
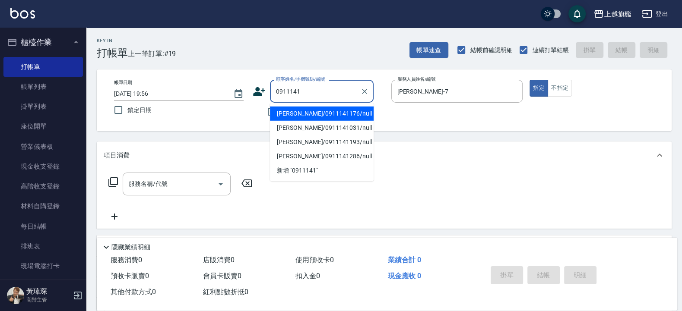
type input "[PERSON_NAME]/0911141176/null"
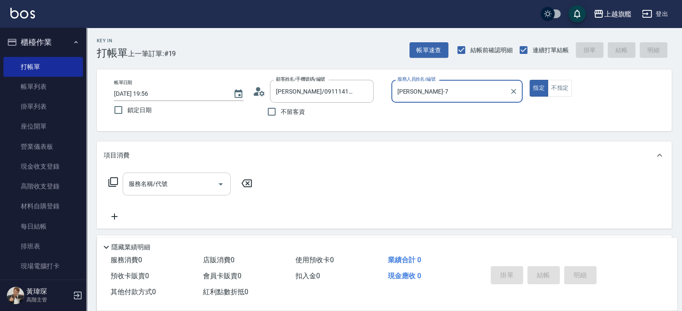
click at [161, 183] on input "服務名稱/代號" at bounding box center [170, 184] width 87 height 15
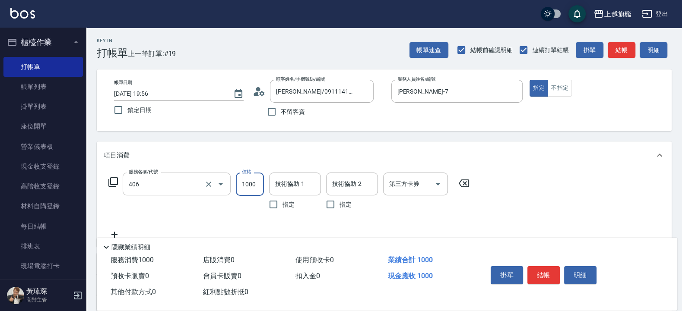
type input "水漾護1000(406)"
type input "2500"
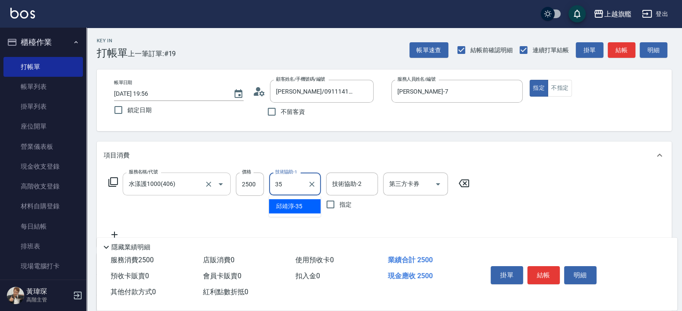
type input "[PERSON_NAME]-35"
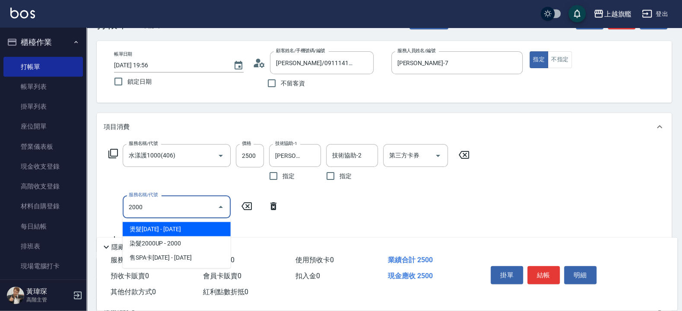
scroll to position [52, 0]
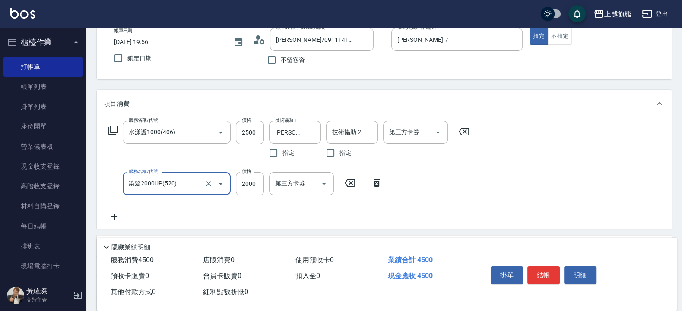
type input "染髮2000UP(520)"
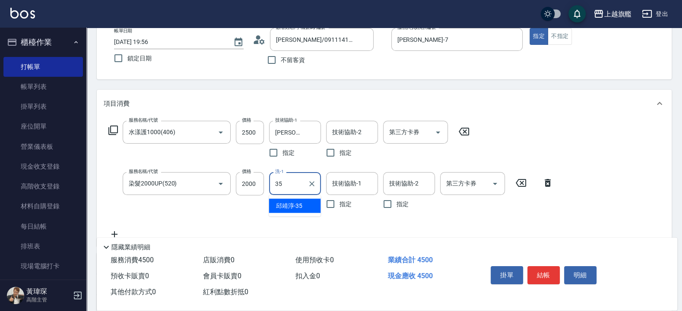
type input "[PERSON_NAME]-35"
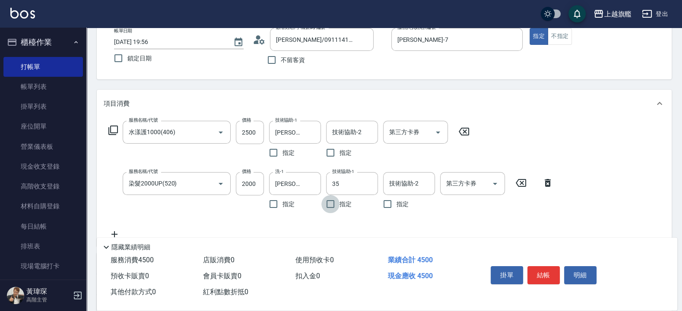
type input "[PERSON_NAME]-35"
click at [252, 184] on input "2000" at bounding box center [250, 183] width 28 height 23
type input "1980"
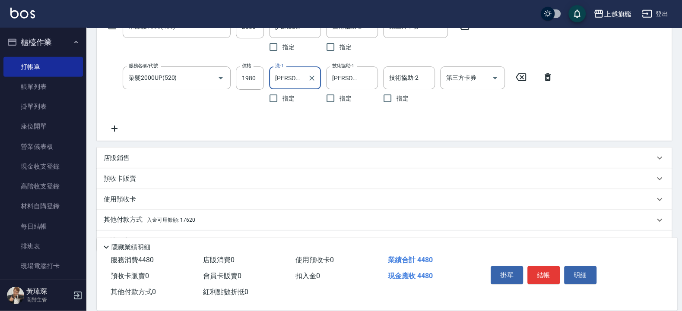
scroll to position [180, 0]
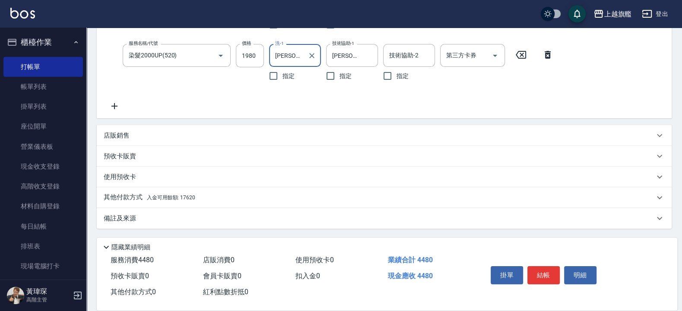
click at [181, 193] on p "其他付款方式 入金可用餘額: 17620" at bounding box center [150, 198] width 92 height 10
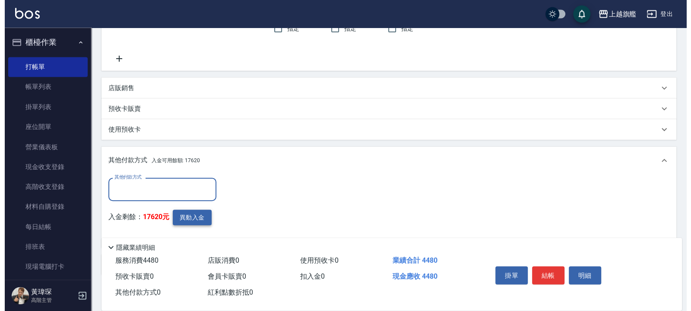
scroll to position [274, 0]
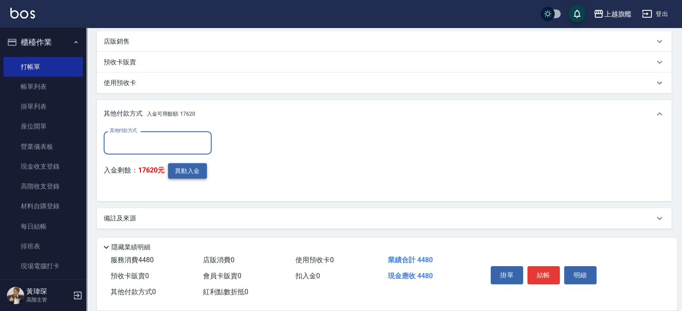
click at [187, 171] on button "異動入金" at bounding box center [187, 171] width 39 height 16
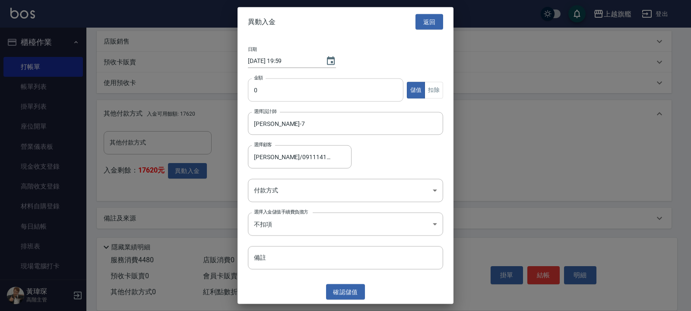
drag, startPoint x: 279, startPoint y: 87, endPoint x: 227, endPoint y: 74, distance: 53.8
click at [278, 87] on input "0" at bounding box center [325, 90] width 155 height 23
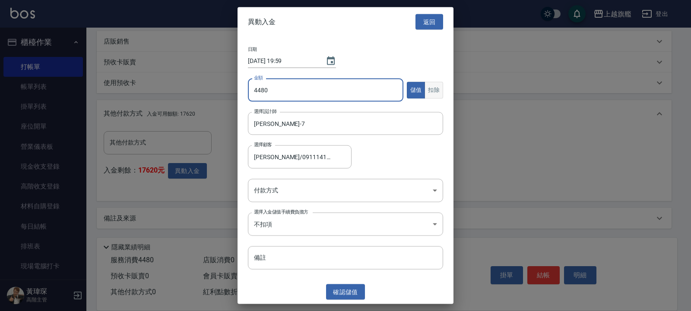
type input "4480"
click at [441, 84] on button "扣除" at bounding box center [434, 90] width 19 height 17
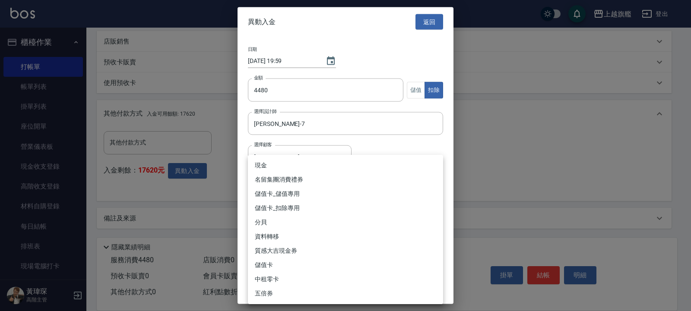
click at [281, 188] on body "上越旗艦 登出 櫃檯作業 打帳單 帳單列表 掛單列表 座位開單 營業儀表板 現金收支登錄 高階收支登錄 材料自購登錄 每日結帳 排班表 現場電腦打卡 掃碼打卡…" at bounding box center [345, 19] width 691 height 586
click at [285, 208] on li "儲值卡_扣除專用" at bounding box center [345, 208] width 195 height 14
type input "儲值卡_扣除專用"
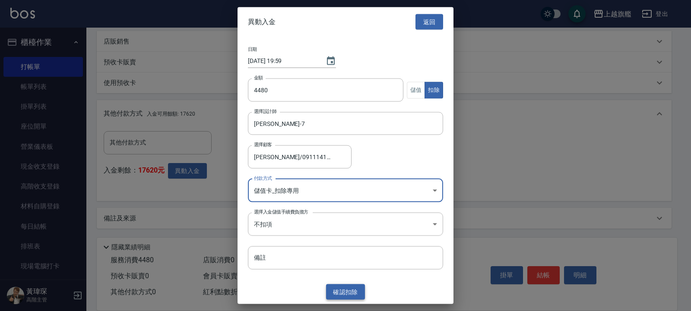
click at [350, 289] on button "確認 扣除" at bounding box center [345, 292] width 39 height 16
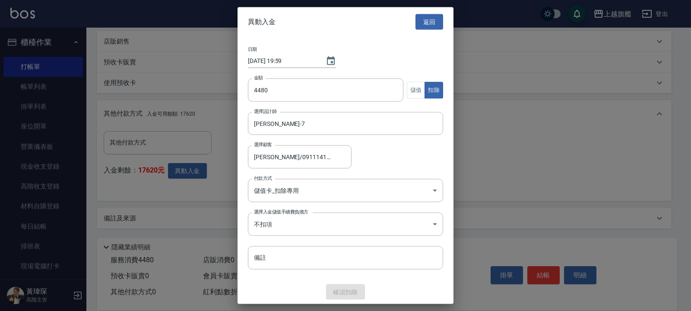
click at [345, 294] on div "確認 扣除" at bounding box center [346, 292] width 216 height 16
click at [344, 288] on div "確認 扣除" at bounding box center [346, 292] width 216 height 16
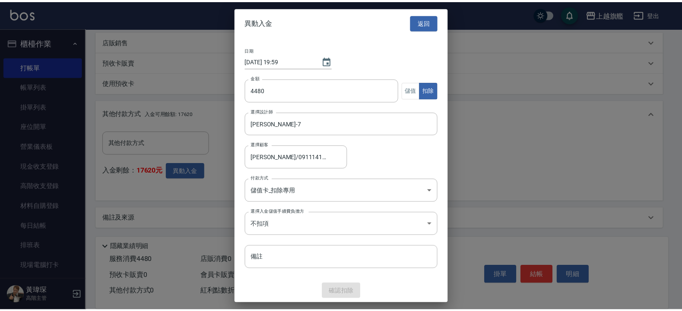
scroll to position [234, 0]
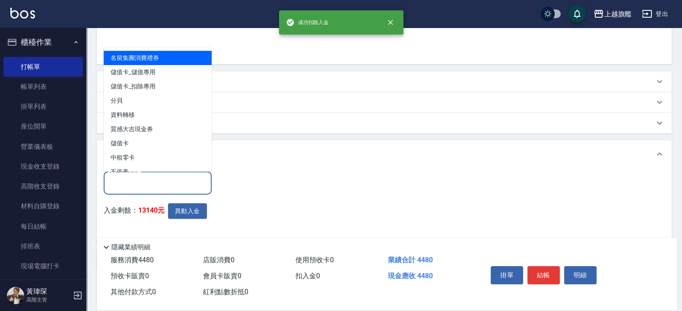
click at [151, 186] on input "其他付款方式" at bounding box center [158, 182] width 100 height 15
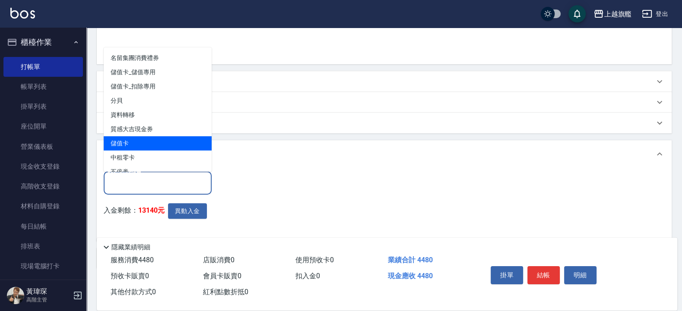
click at [149, 136] on span "儲值卡" at bounding box center [158, 143] width 108 height 14
type input "儲值卡"
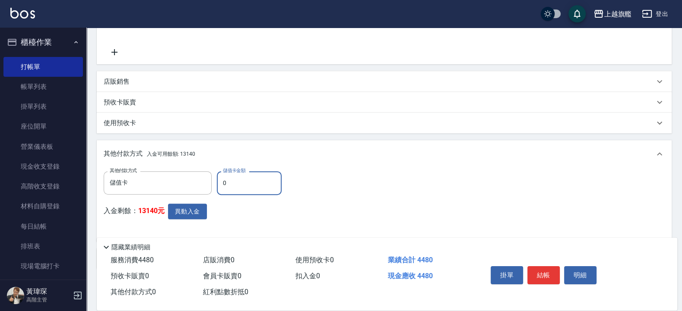
drag, startPoint x: 244, startPoint y: 181, endPoint x: 188, endPoint y: 168, distance: 57.1
click at [217, 177] on input "0" at bounding box center [249, 182] width 65 height 23
type input "4480"
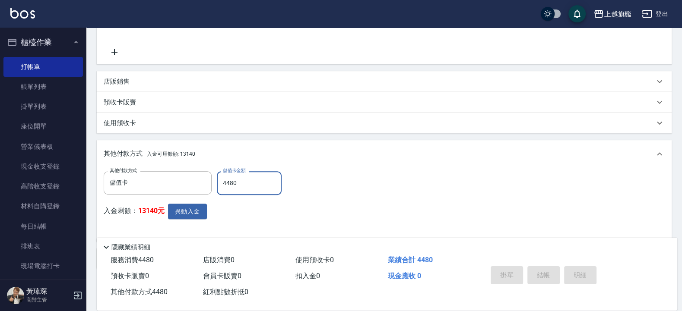
type input "[DATE] 20:00"
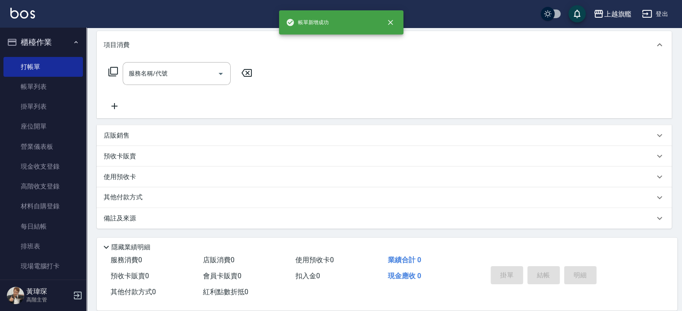
scroll to position [0, 0]
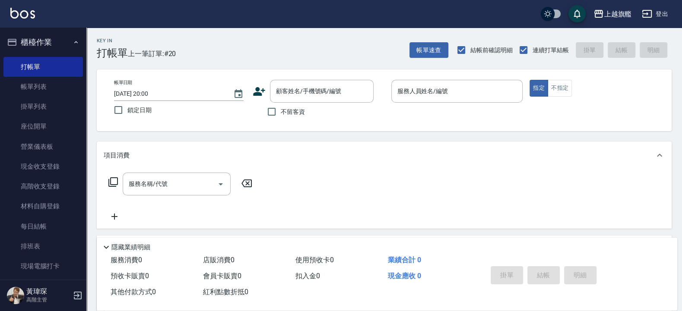
click at [294, 110] on span "不留客資" at bounding box center [293, 112] width 24 height 9
click at [281, 110] on input "不留客資" at bounding box center [272, 112] width 18 height 18
checkbox input "true"
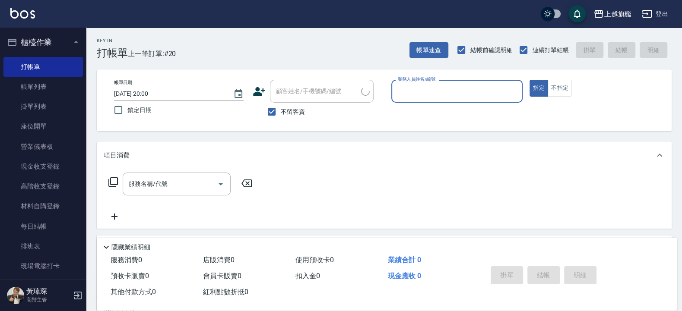
type input "[PERSON_NAME]/0975692319/"
click at [529, 80] on button "指定" at bounding box center [538, 88] width 19 height 17
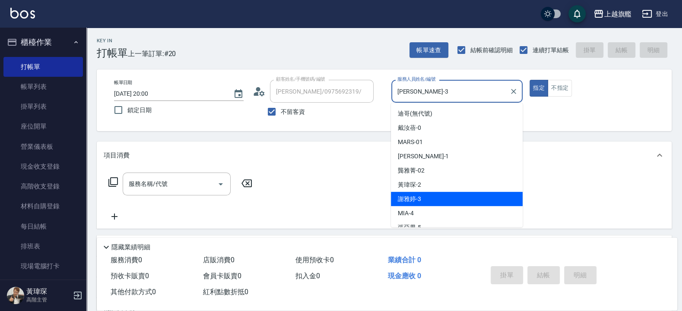
drag, startPoint x: 446, startPoint y: 97, endPoint x: 355, endPoint y: 83, distance: 92.5
click at [395, 84] on input "[PERSON_NAME]-3" at bounding box center [450, 91] width 111 height 15
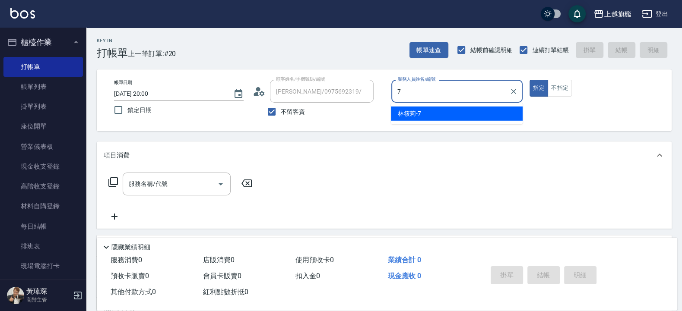
type input "[PERSON_NAME]-7"
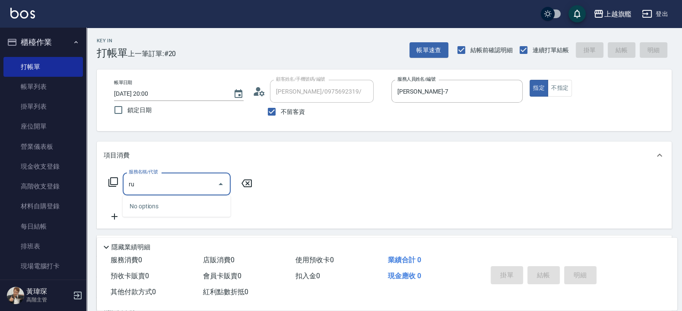
type input "r"
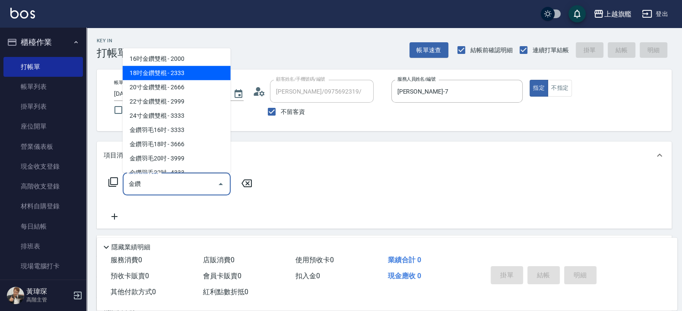
click at [153, 73] on span "18吋金鑽雙棍 - 2333" at bounding box center [177, 73] width 108 height 14
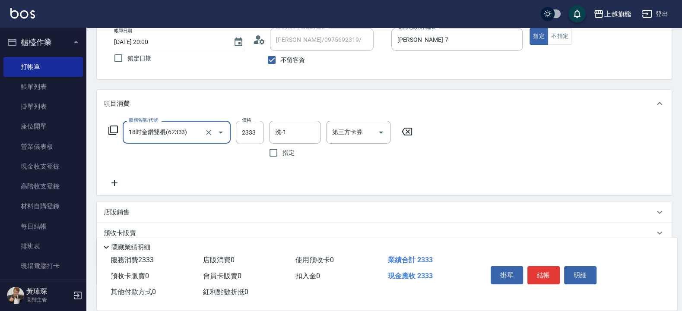
type input "18吋金鑽雙棍(62333)"
click at [115, 183] on icon at bounding box center [115, 183] width 22 height 10
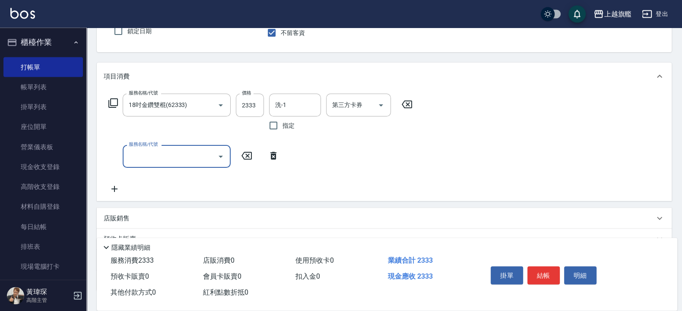
scroll to position [104, 0]
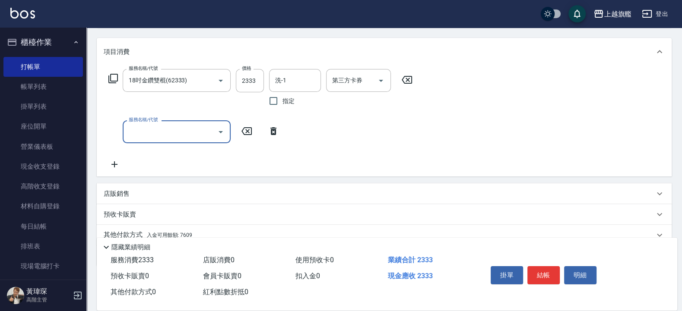
click at [115, 163] on icon at bounding box center [115, 164] width 22 height 10
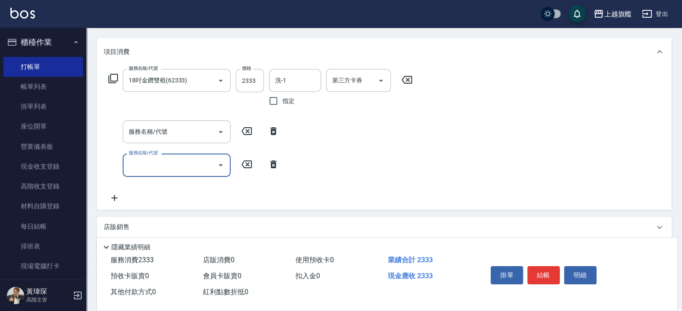
click at [115, 199] on icon at bounding box center [115, 198] width 22 height 10
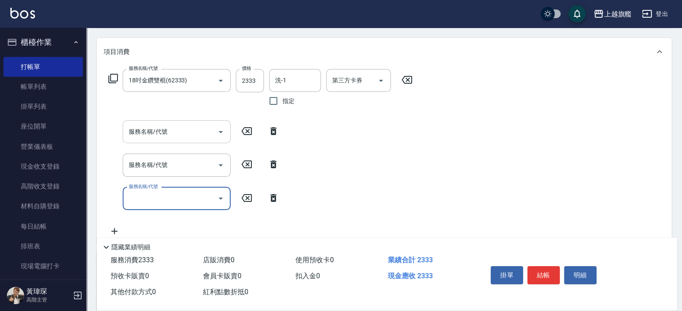
click at [151, 133] on input "服務名稱/代號" at bounding box center [170, 131] width 87 height 15
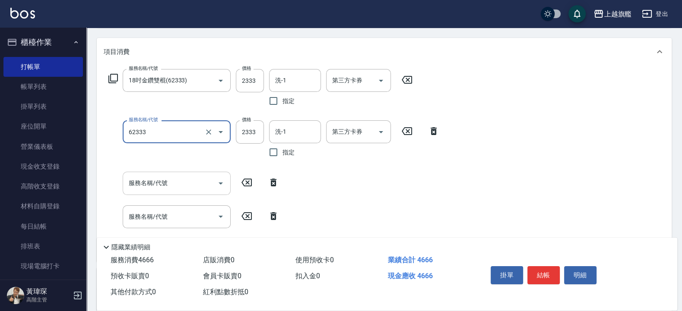
click at [155, 186] on input "服務名稱/代號" at bounding box center [170, 183] width 87 height 15
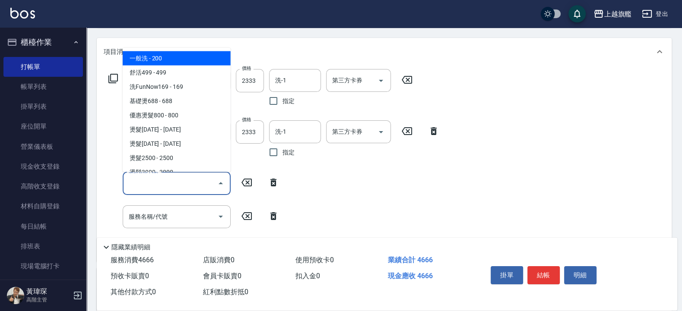
type input "18吋金鑽雙棍(62333)"
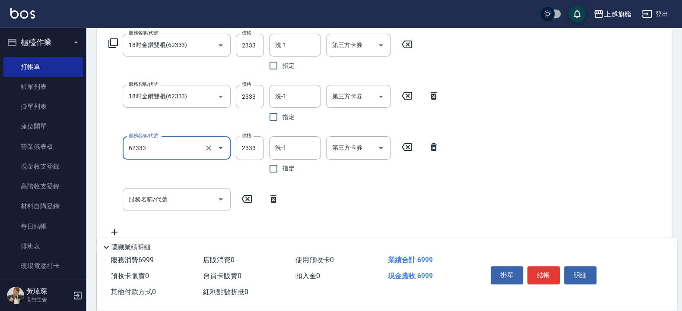
scroll to position [155, 0]
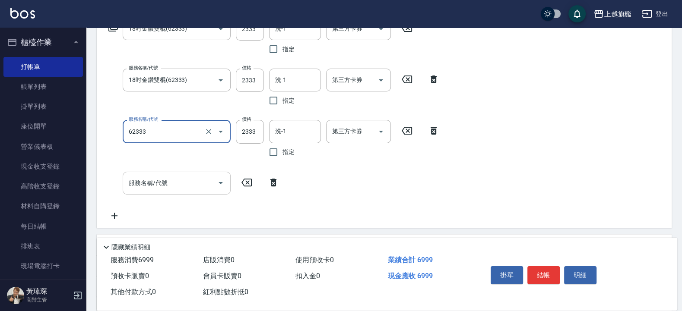
type input "18吋金鑽雙棍(62333)"
click at [155, 185] on input "服務名稱/代號" at bounding box center [170, 183] width 87 height 15
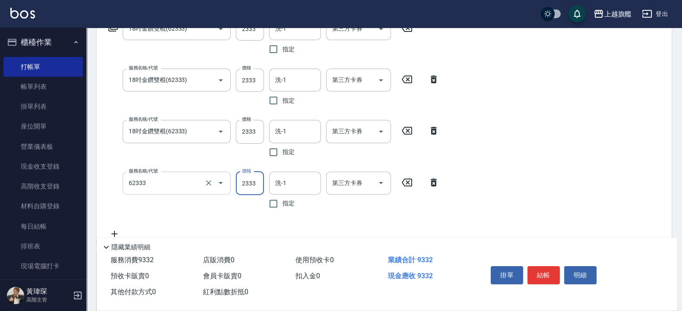
type input "18吋金鑽雙棍(62333)"
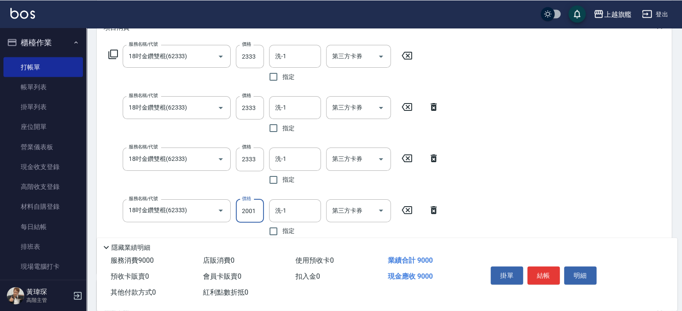
scroll to position [104, 0]
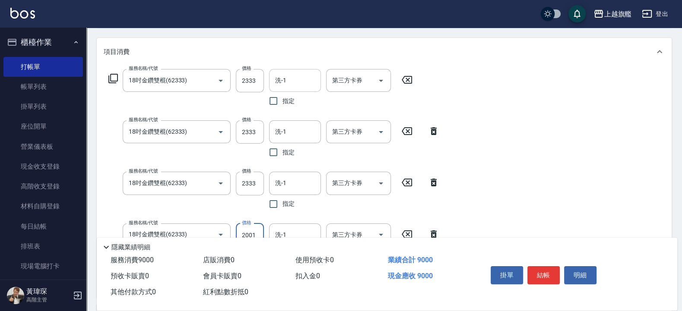
type input "2001"
click at [291, 85] on input "洗-1" at bounding box center [295, 80] width 44 height 15
type input "[PERSON_NAME]-30"
click at [310, 127] on input "洗-1" at bounding box center [295, 131] width 44 height 15
type input "[PERSON_NAME]-30"
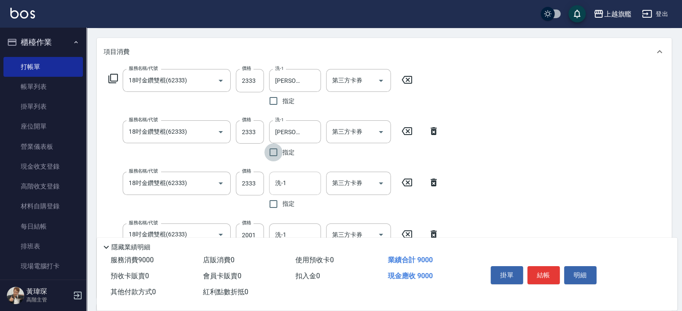
drag, startPoint x: 291, startPoint y: 181, endPoint x: 291, endPoint y: 171, distance: 9.9
click at [291, 176] on input "洗-1" at bounding box center [295, 183] width 44 height 15
type input "[PERSON_NAME]-30"
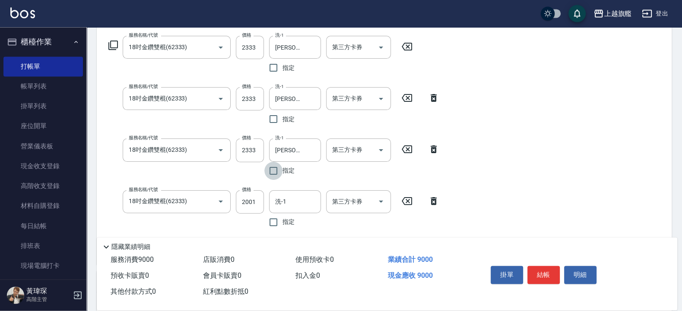
scroll to position [155, 0]
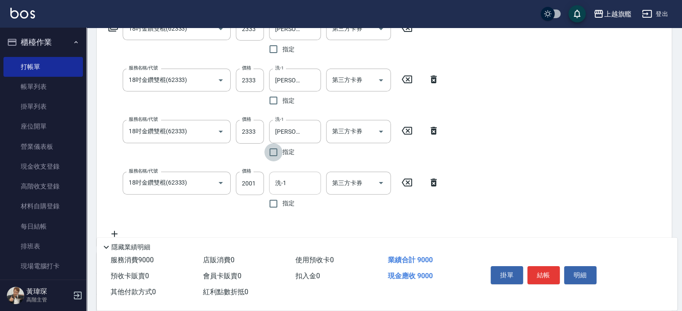
click at [307, 183] on input "洗-1" at bounding box center [295, 183] width 44 height 15
type input "[PERSON_NAME]-30"
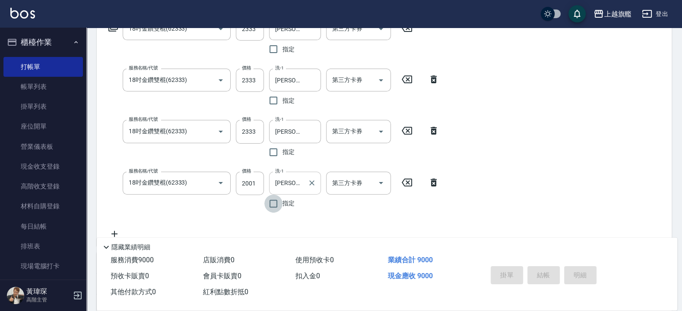
type input "[DATE] 20:01"
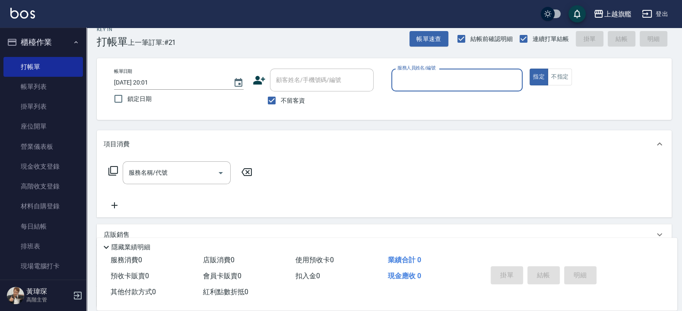
scroll to position [0, 0]
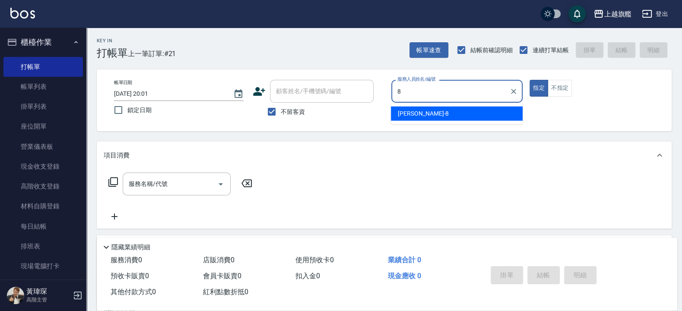
type input "[PERSON_NAME]-8"
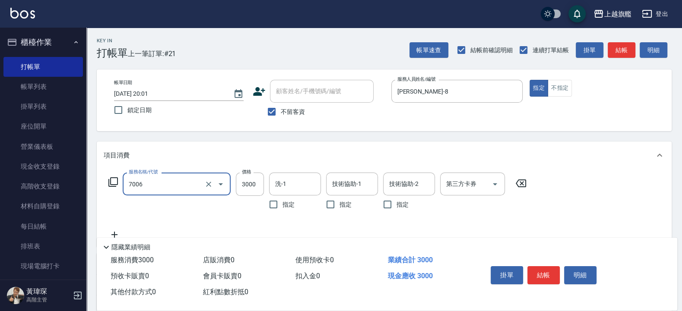
type input "重整(7006)"
type input "5000"
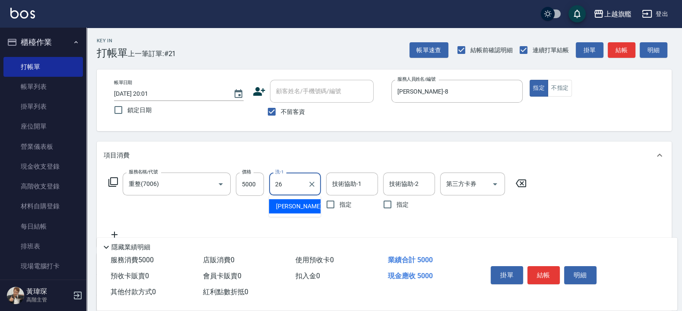
type input "[PERSON_NAME]-26"
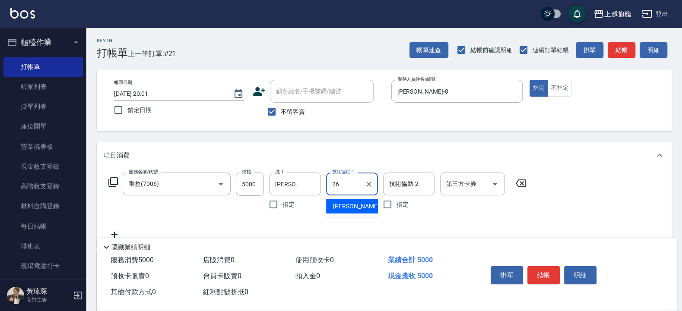
type input "[PERSON_NAME]-26"
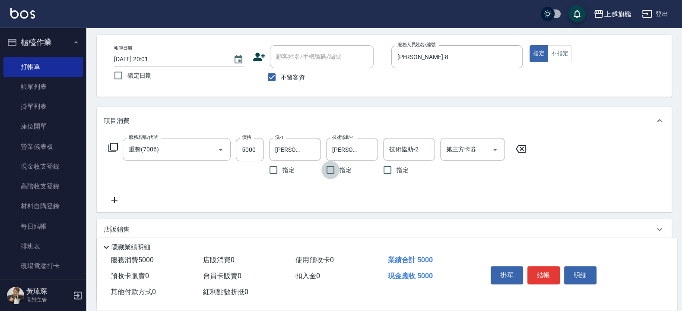
scroll to position [52, 0]
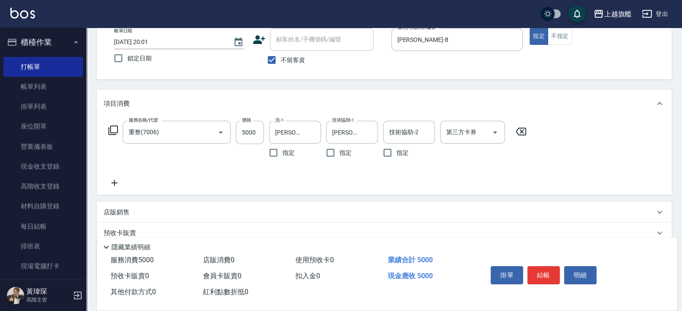
click at [114, 182] on icon at bounding box center [115, 183] width 22 height 10
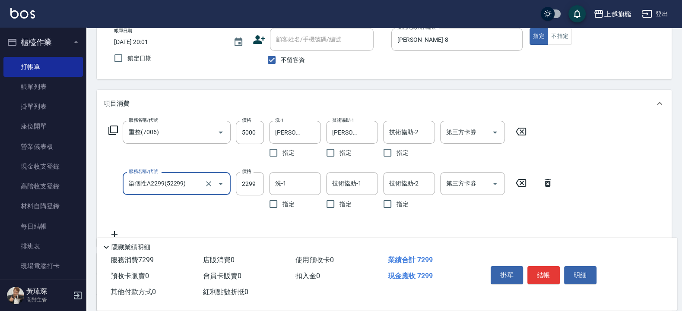
type input "染個性A2299(52299)"
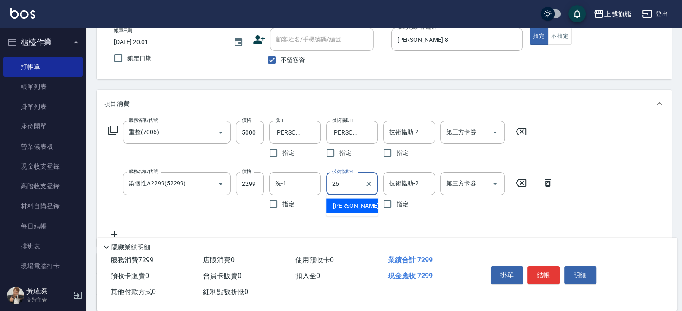
type input "[PERSON_NAME]-26"
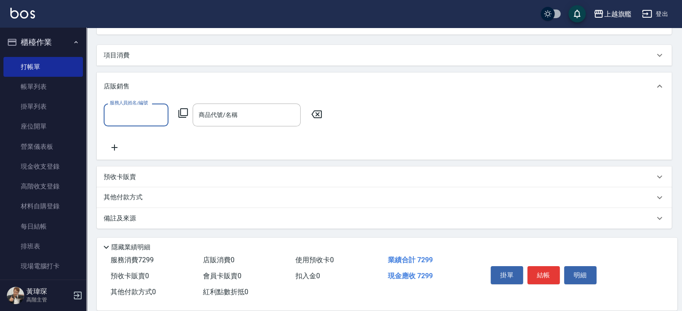
scroll to position [96, 0]
type input "[PERSON_NAME]-8"
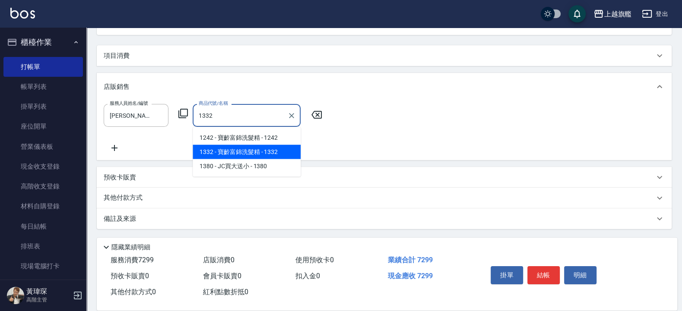
type input "寶齡富錦洗髮精"
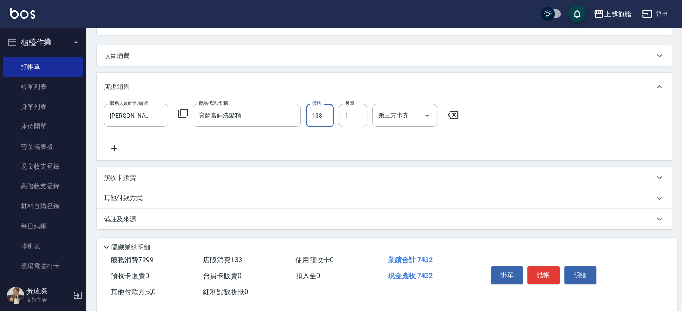
type input "1330"
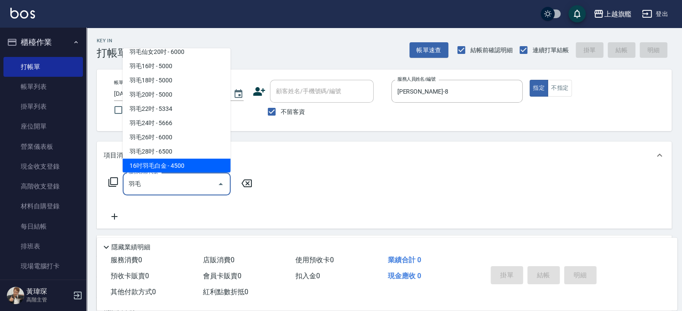
scroll to position [21, 0]
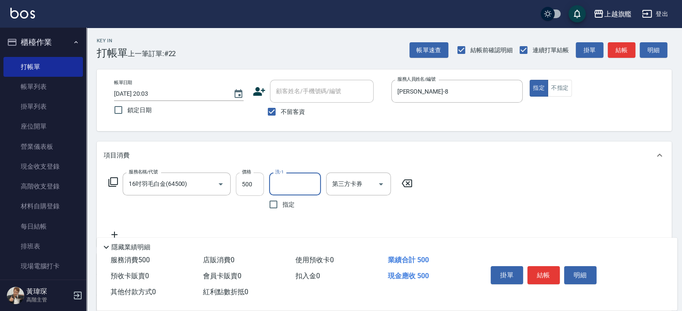
click at [254, 188] on input "500" at bounding box center [250, 184] width 28 height 23
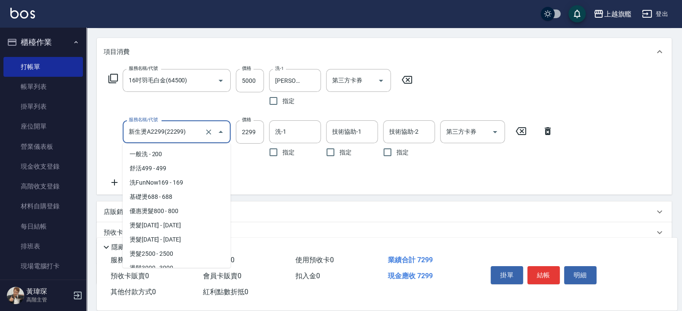
scroll to position [1204, 0]
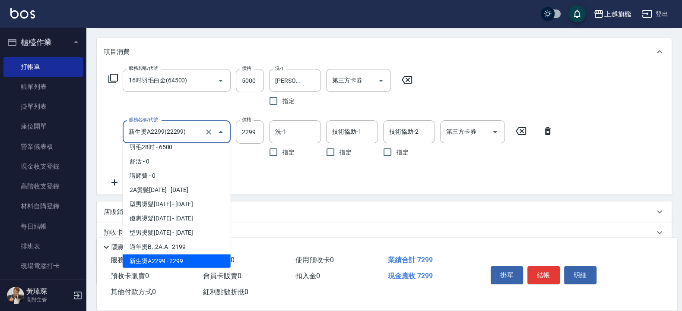
drag, startPoint x: 186, startPoint y: 136, endPoint x: 115, endPoint y: 129, distance: 71.6
click at [127, 129] on input "新生燙A2299(22299)" at bounding box center [165, 131] width 76 height 15
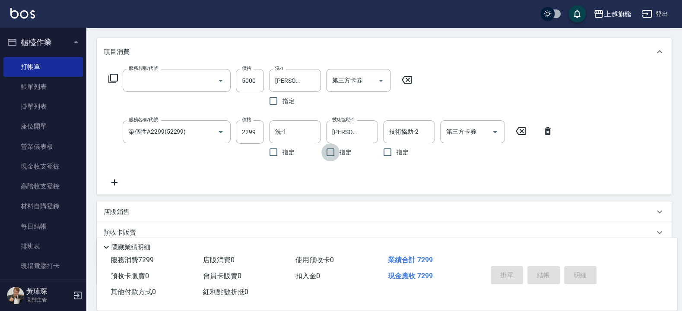
scroll to position [87, 0]
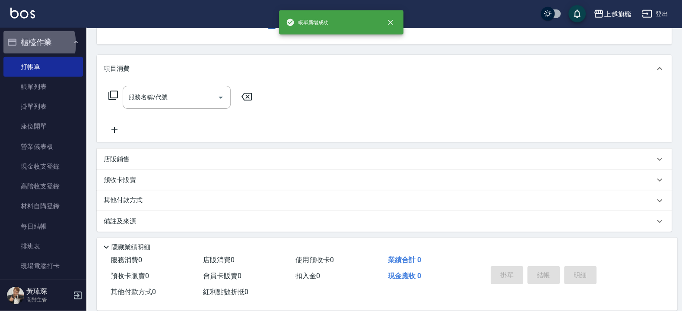
click at [27, 44] on button "櫃檯作業" at bounding box center [42, 42] width 79 height 22
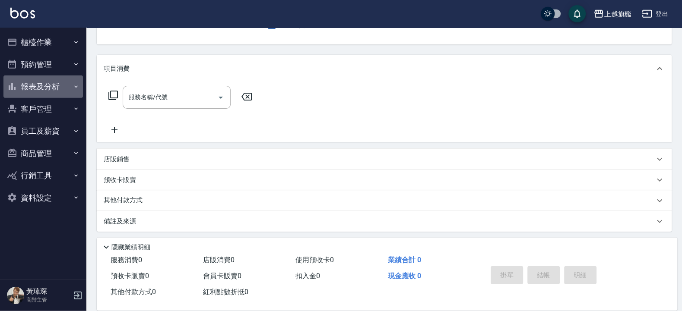
click at [32, 89] on button "報表及分析" at bounding box center [42, 87] width 79 height 22
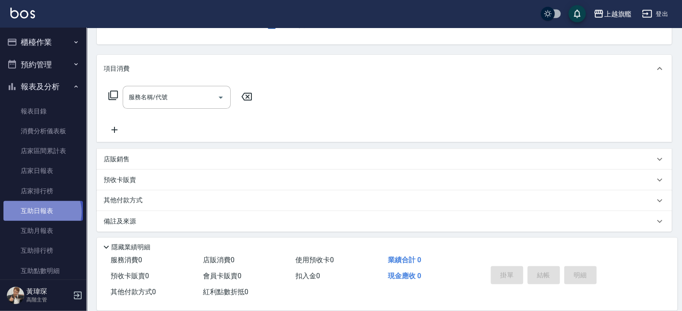
click at [41, 212] on link "互助日報表" at bounding box center [42, 211] width 79 height 20
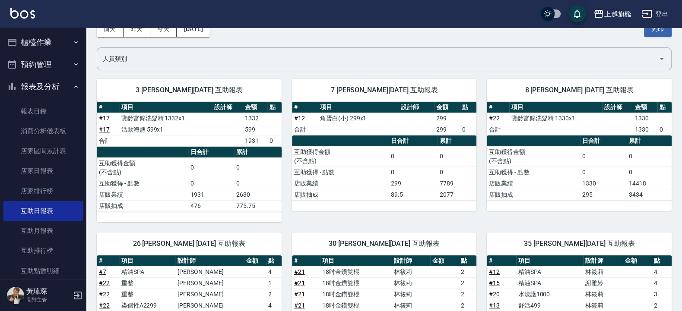
scroll to position [104, 0]
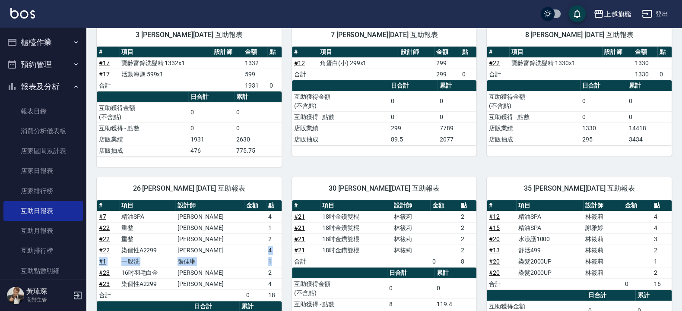
drag, startPoint x: 271, startPoint y: 263, endPoint x: 250, endPoint y: 256, distance: 21.8
click at [250, 256] on tbody "# 7 精油SPA [PERSON_NAME] 4 # 22 重整 [PERSON_NAME] 1 # 22 重整 [PERSON_NAME] 2 # 22 …" at bounding box center [189, 256] width 185 height 90
click at [244, 231] on td "a dense table" at bounding box center [255, 227] width 22 height 11
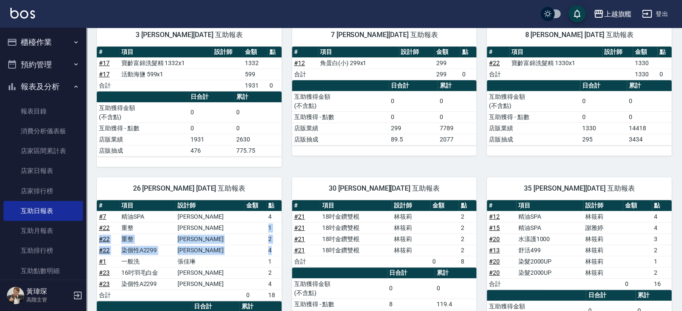
drag, startPoint x: 261, startPoint y: 227, endPoint x: 270, endPoint y: 248, distance: 22.9
click at [270, 248] on tbody "# 7 精油SPA [PERSON_NAME] 4 # 22 重整 [PERSON_NAME] 1 # 22 重整 [PERSON_NAME] 2 # 22 …" at bounding box center [189, 256] width 185 height 90
click at [52, 82] on button "報表及分析" at bounding box center [42, 87] width 79 height 22
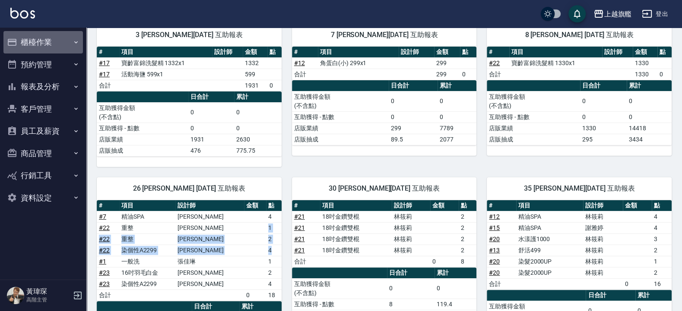
click at [43, 38] on button "櫃檯作業" at bounding box center [42, 42] width 79 height 22
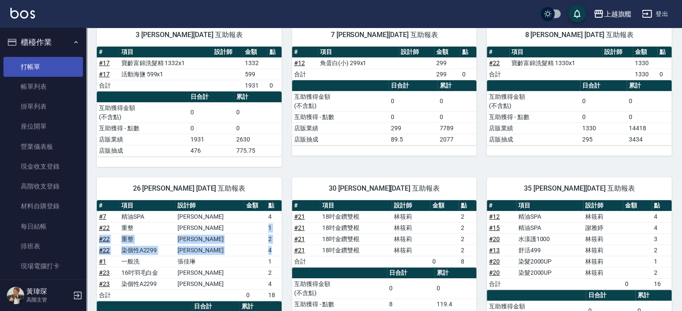
click at [39, 66] on link "打帳單" at bounding box center [42, 67] width 79 height 20
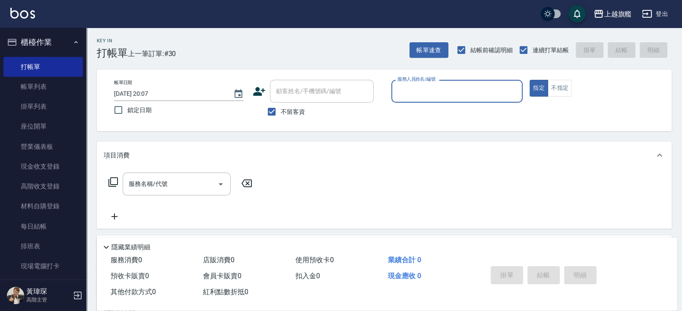
click at [45, 37] on button "櫃檯作業" at bounding box center [42, 42] width 79 height 22
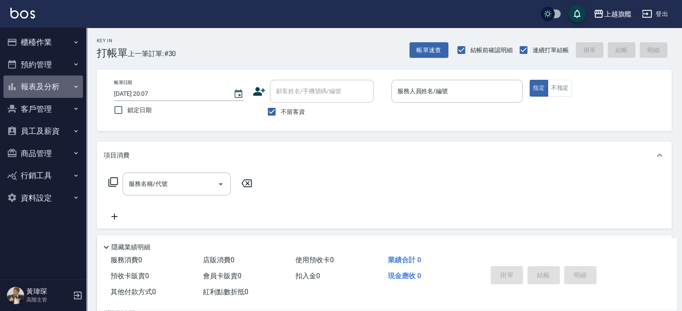
click at [39, 87] on button "報表及分析" at bounding box center [42, 87] width 79 height 22
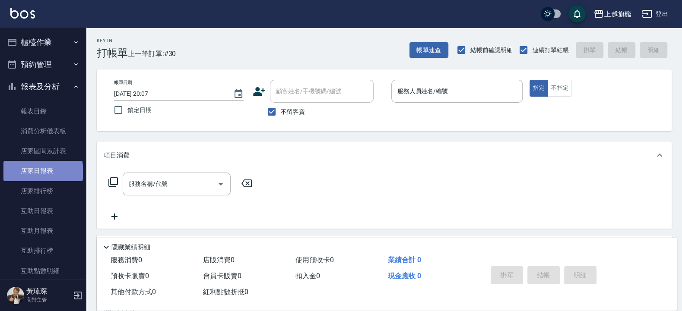
click at [42, 172] on link "店家日報表" at bounding box center [42, 171] width 79 height 20
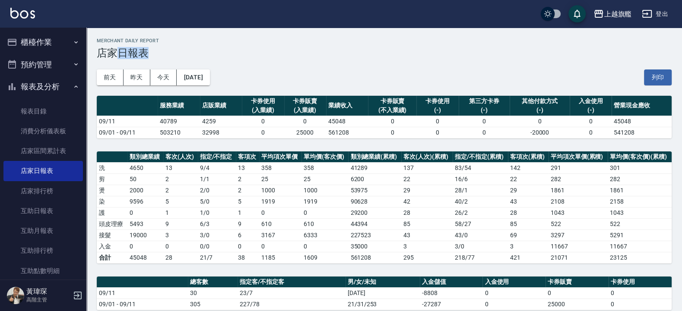
drag, startPoint x: 116, startPoint y: 50, endPoint x: 158, endPoint y: 50, distance: 41.9
click at [158, 50] on h3 "店家日報表" at bounding box center [384, 53] width 575 height 12
click at [291, 60] on div "[DATE] [DATE] [DATE] [DATE] 列印" at bounding box center [384, 77] width 575 height 37
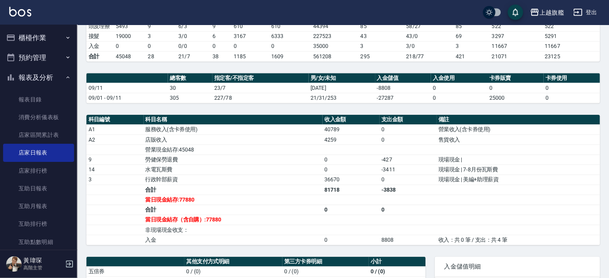
scroll to position [311, 0]
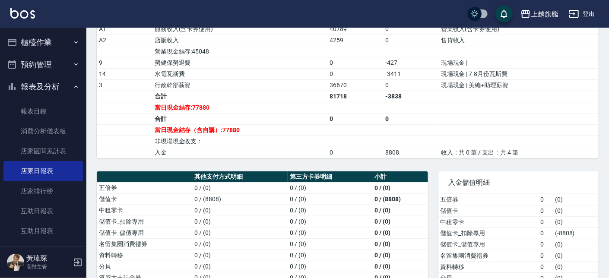
click at [353, 91] on td "36670" at bounding box center [355, 84] width 56 height 11
